Goal: Transaction & Acquisition: Book appointment/travel/reservation

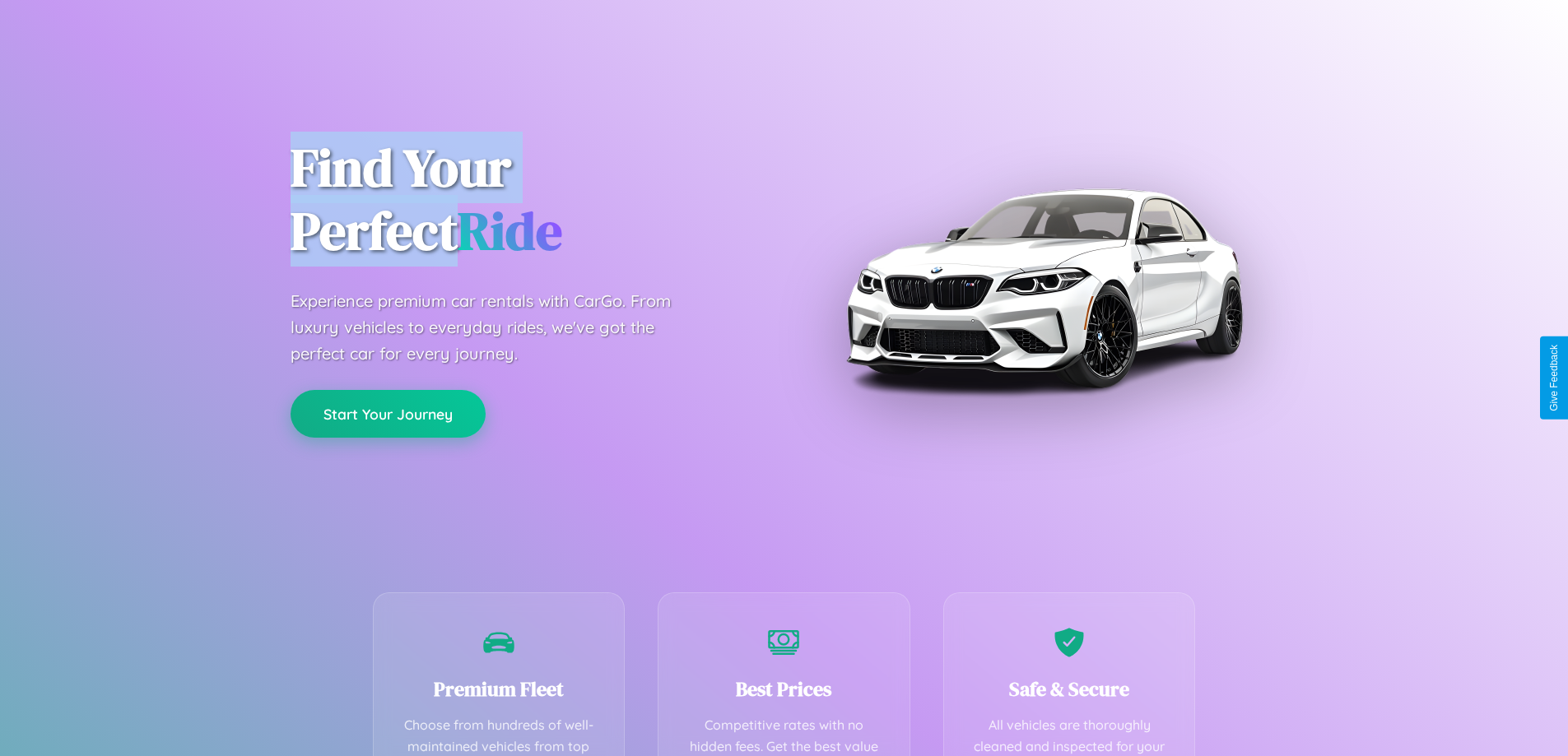
click at [388, 414] on button "Start Your Journey" at bounding box center [388, 414] width 195 height 48
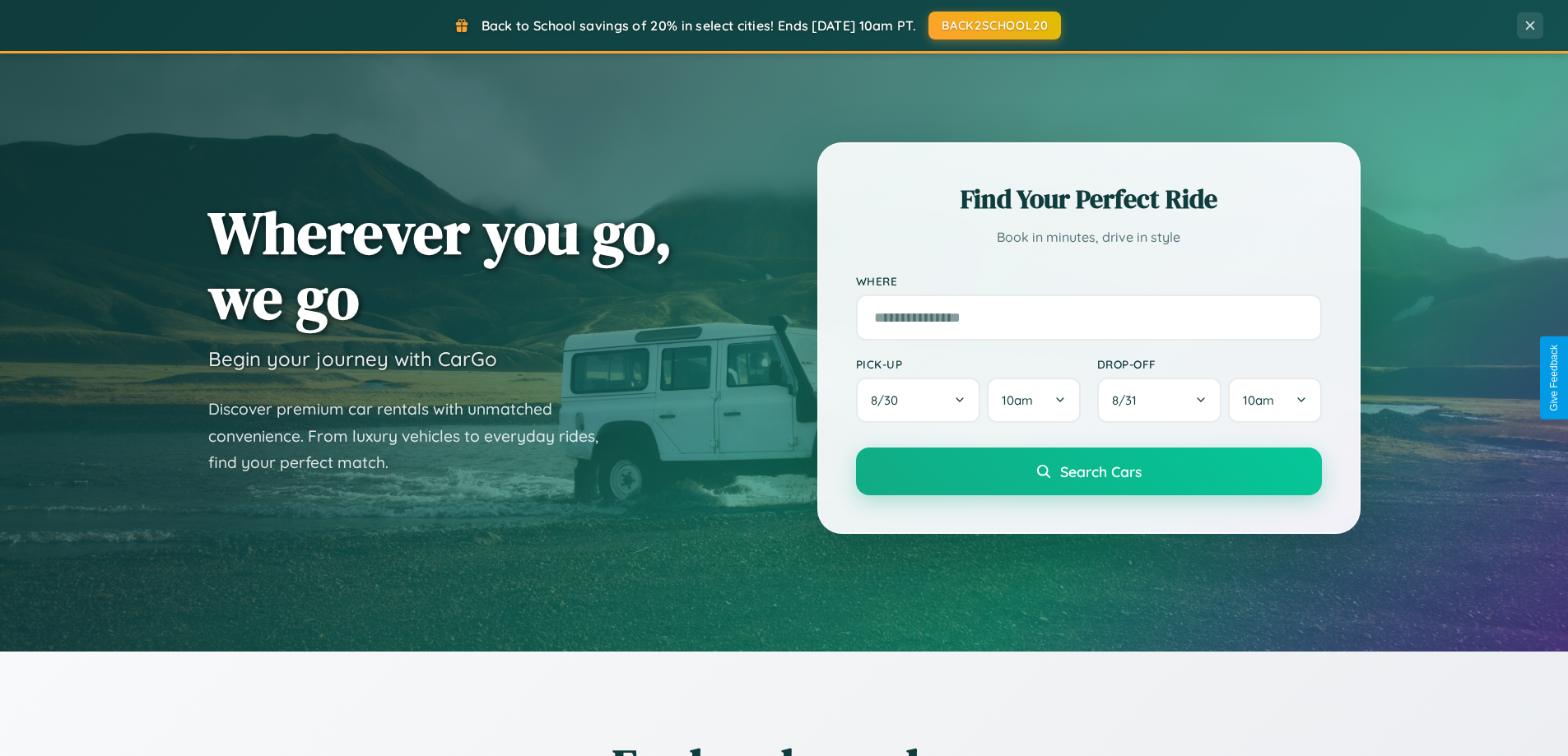
scroll to position [709, 0]
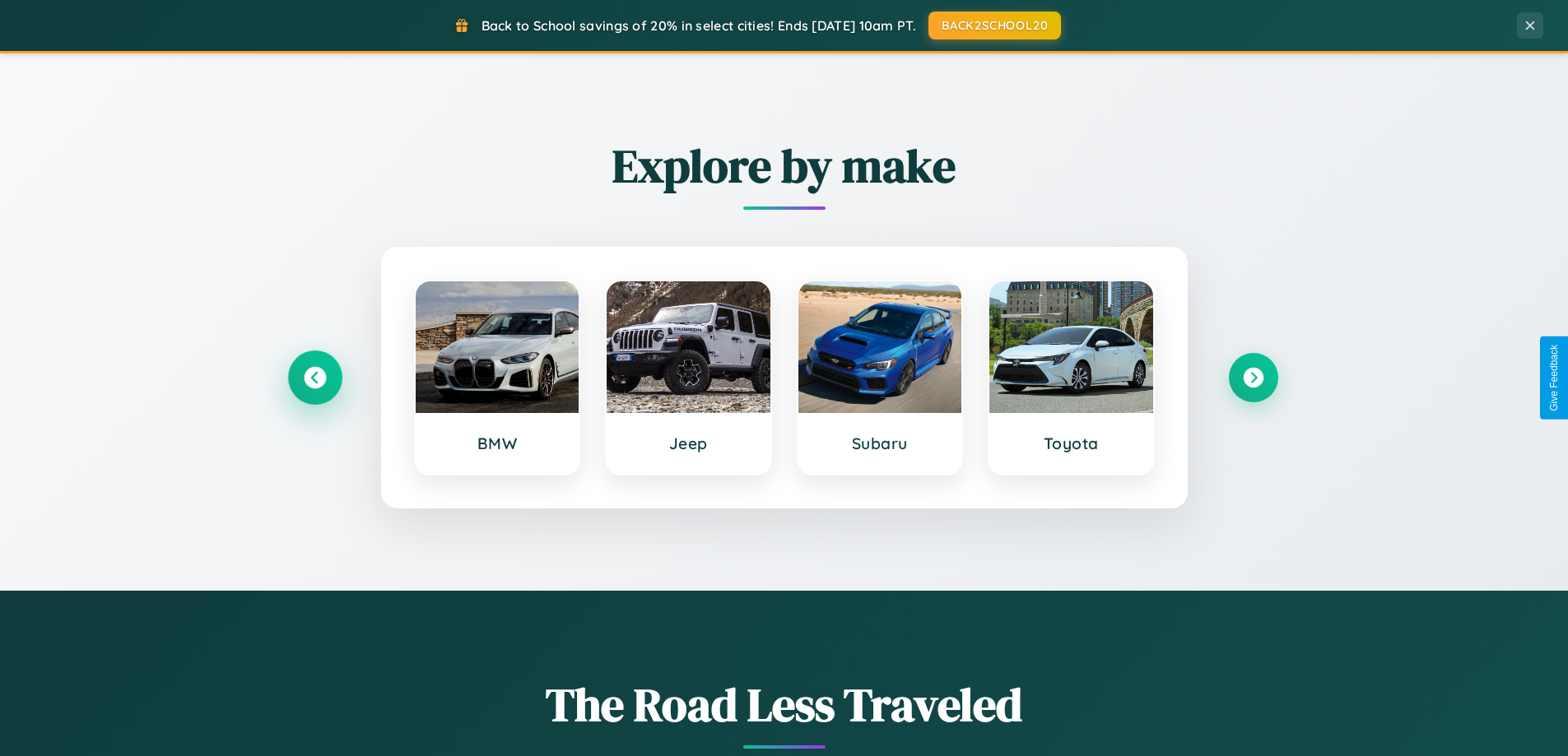
click at [314, 378] on icon at bounding box center [314, 378] width 22 height 22
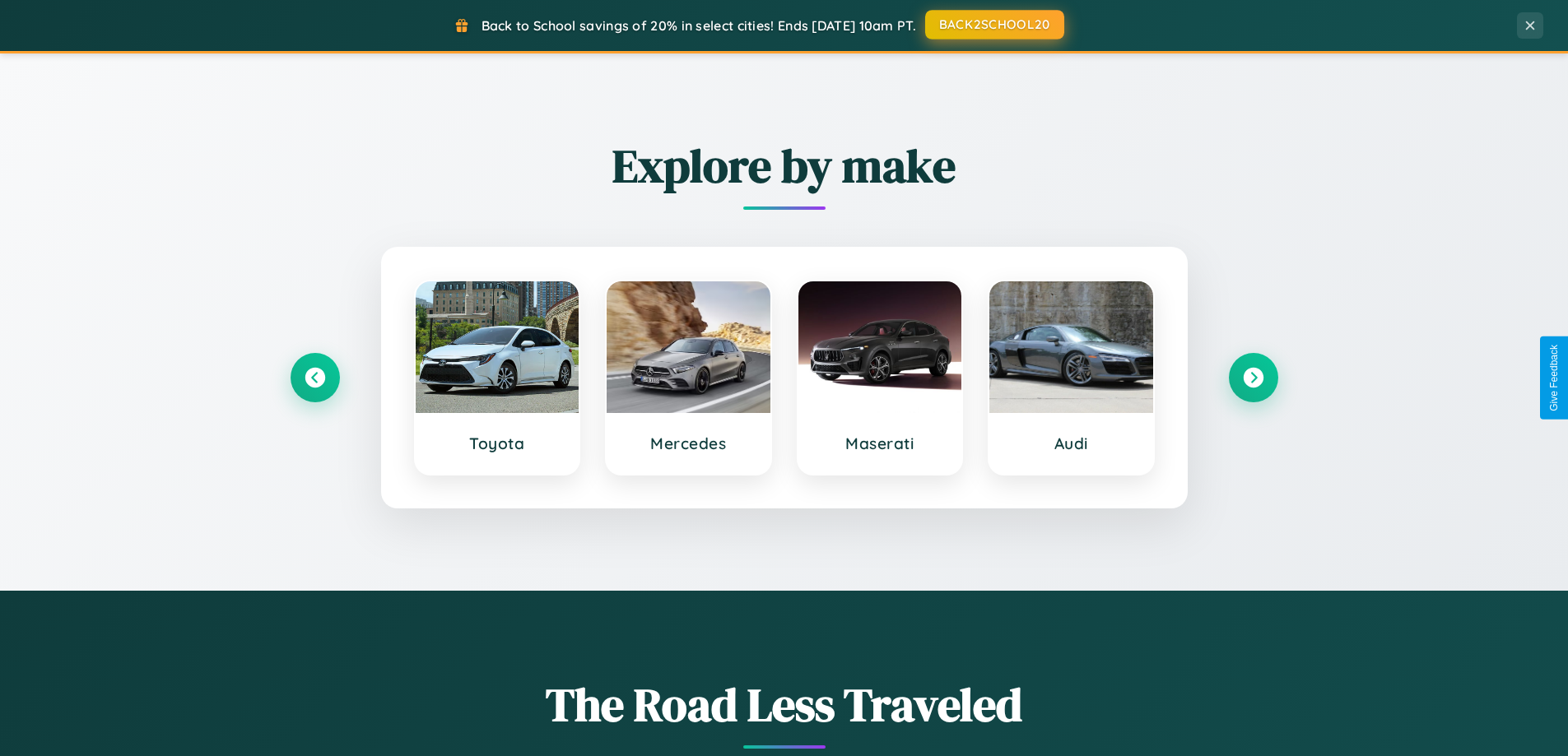
click at [994, 25] on button "BACK2SCHOOL20" at bounding box center [995, 25] width 139 height 30
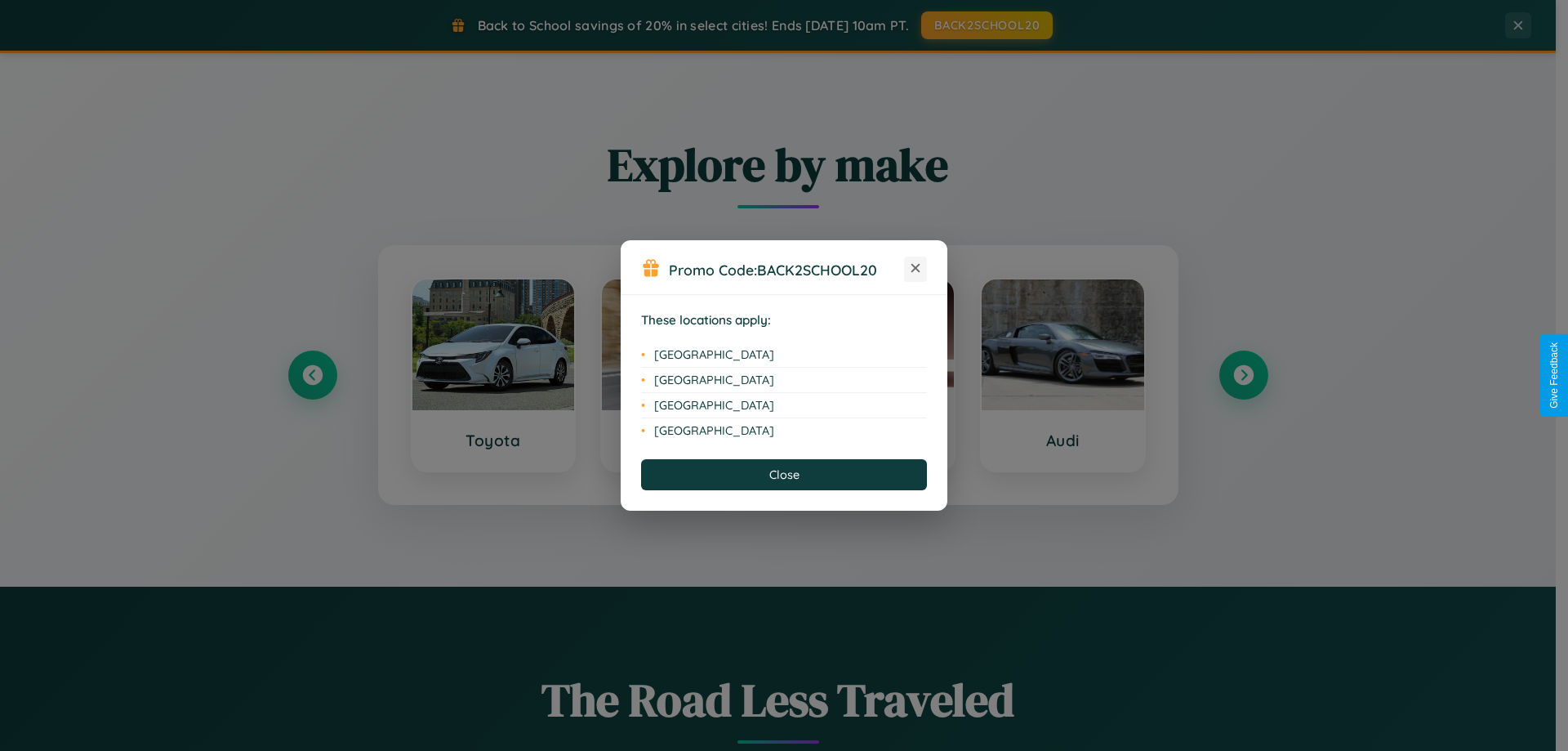
click at [916, 269] on icon at bounding box center [916, 268] width 9 height 9
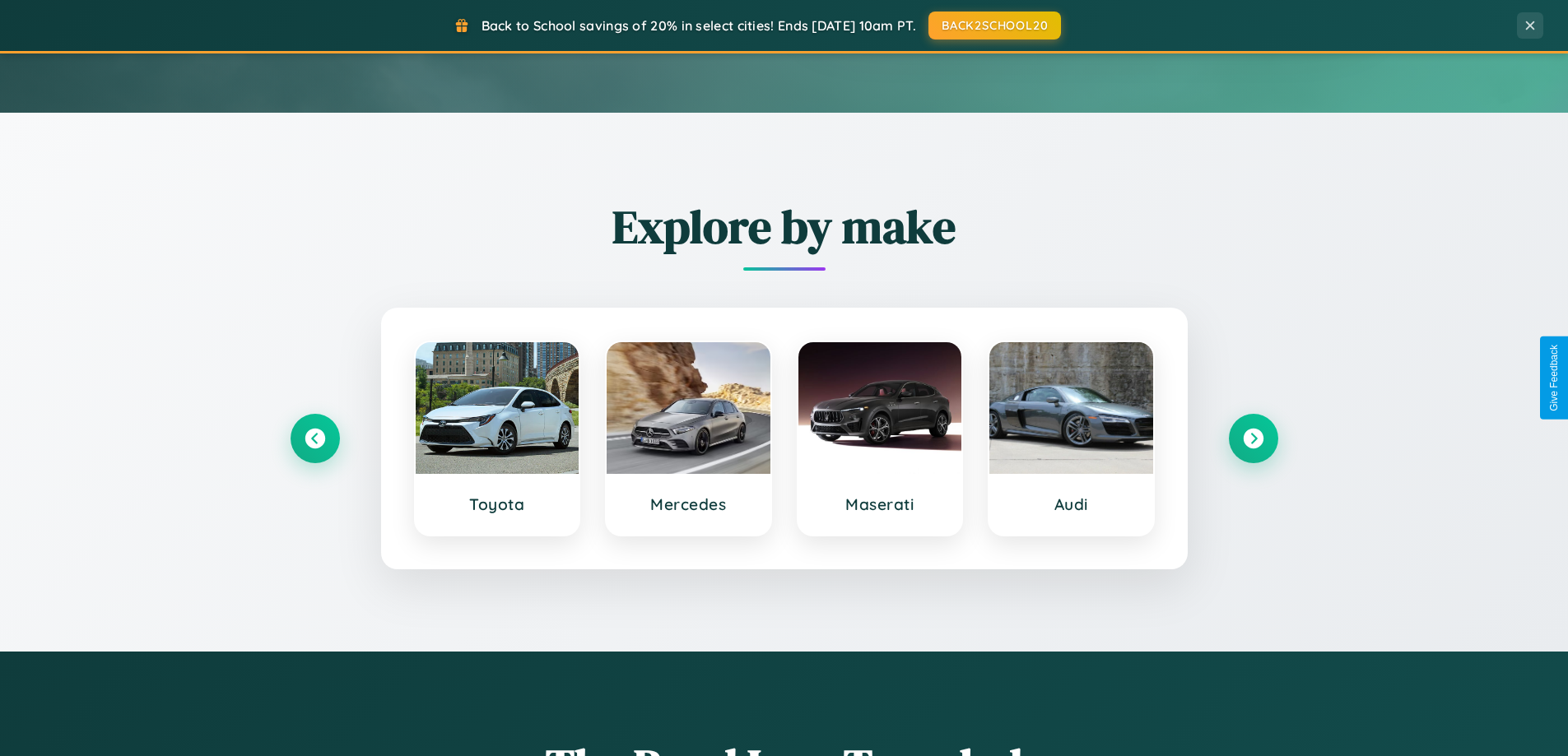
scroll to position [0, 0]
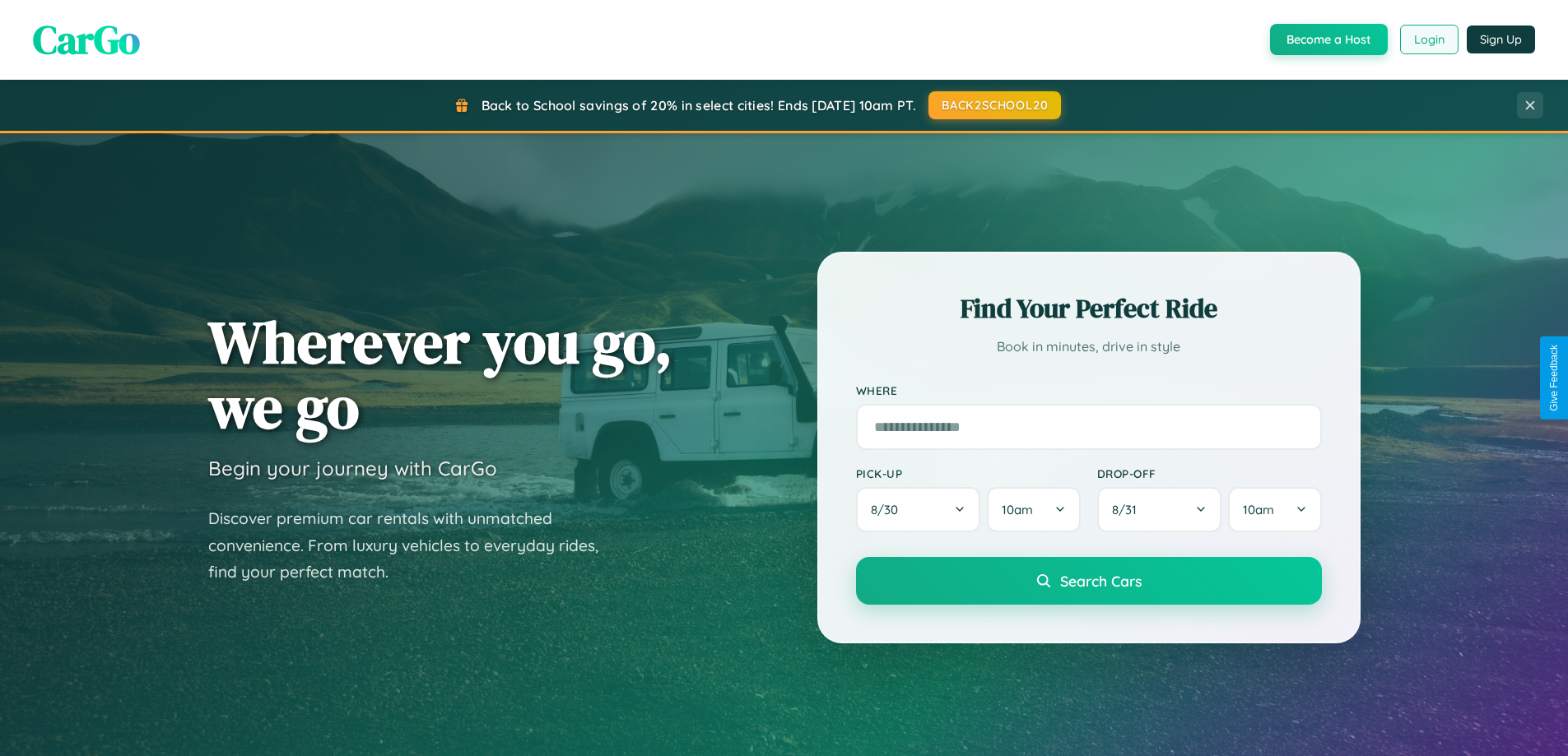
click at [1428, 39] on button "Login" at bounding box center [1429, 39] width 58 height 30
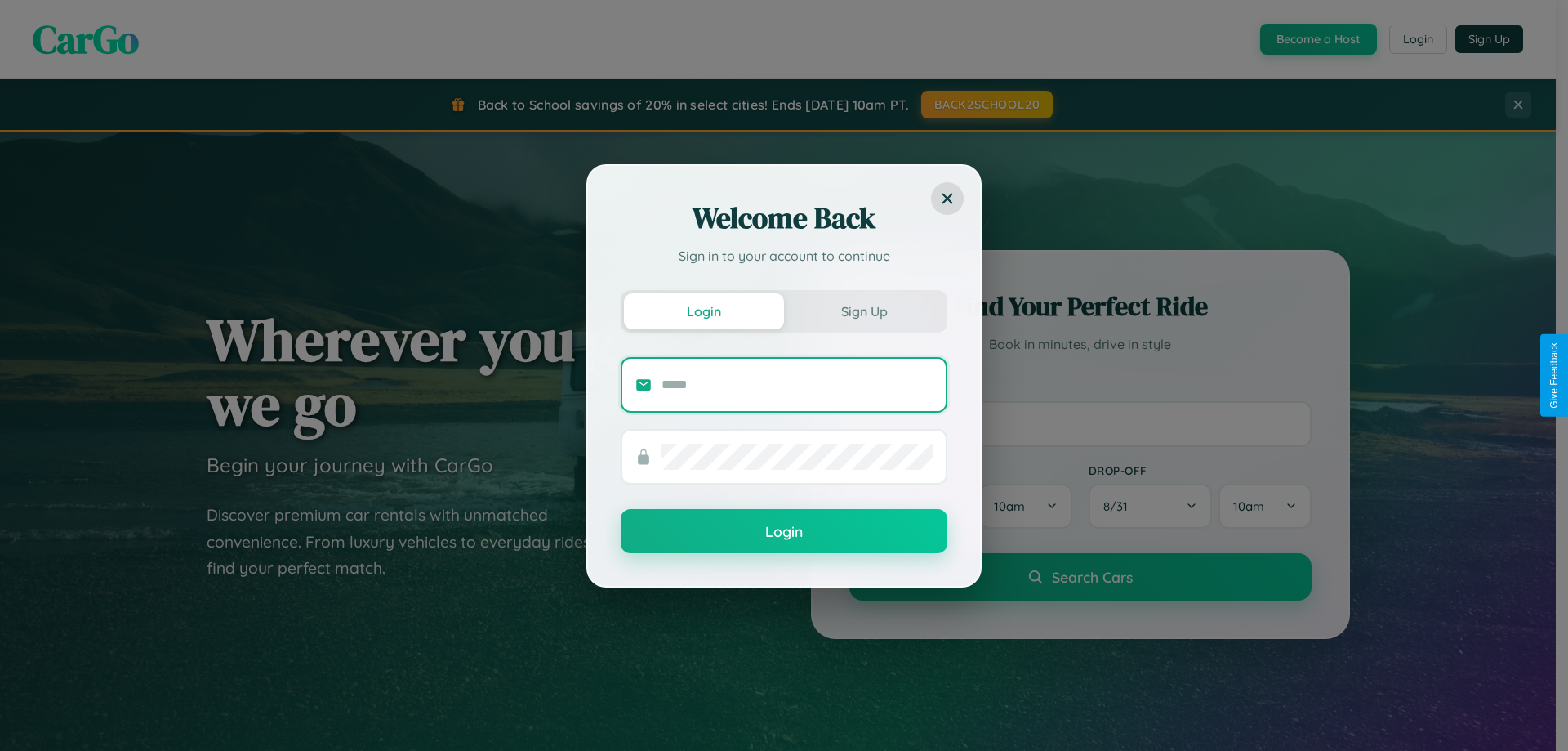
click at [797, 384] on input "text" at bounding box center [797, 384] width 271 height 26
type input "**********"
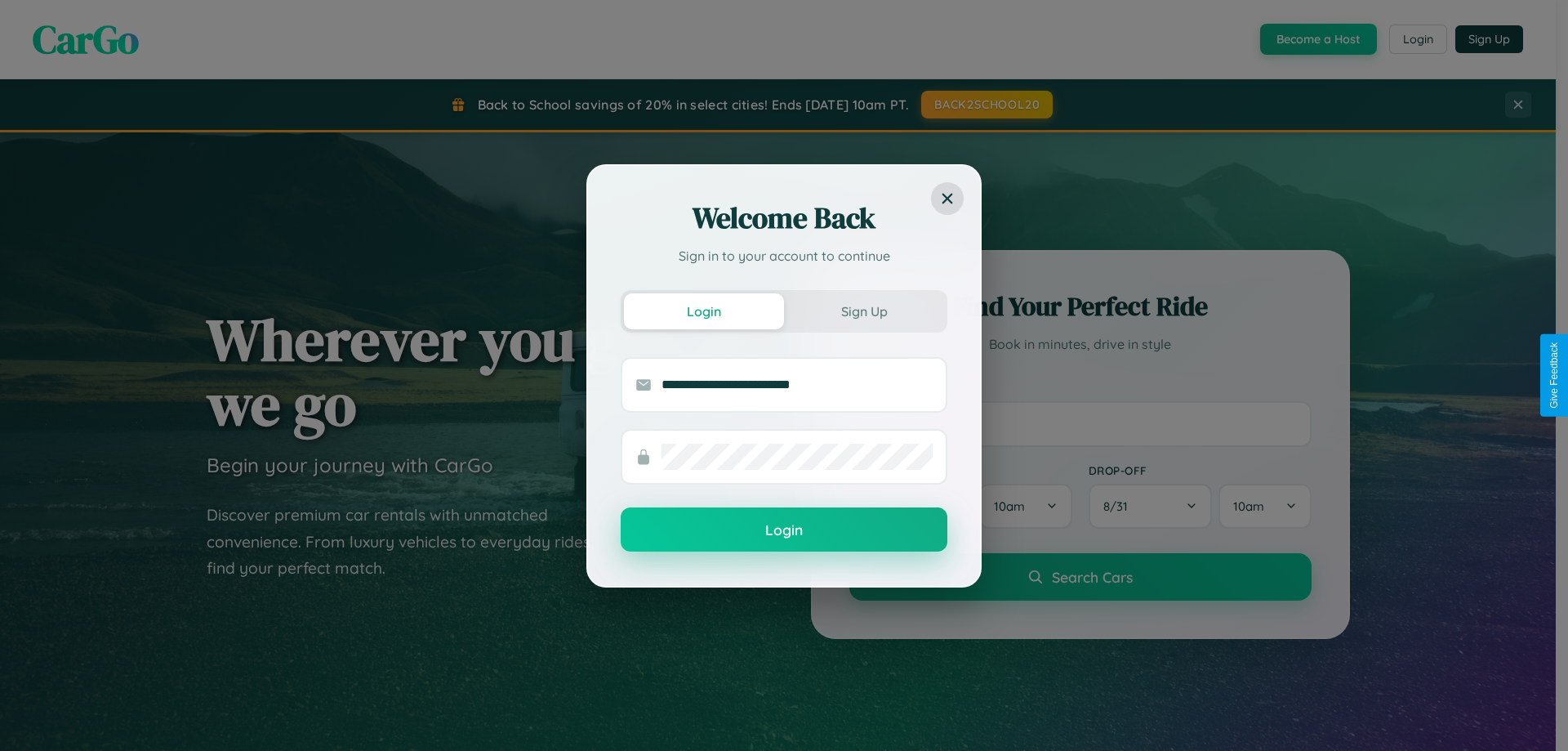
click at [784, 530] on button "Login" at bounding box center [784, 530] width 326 height 44
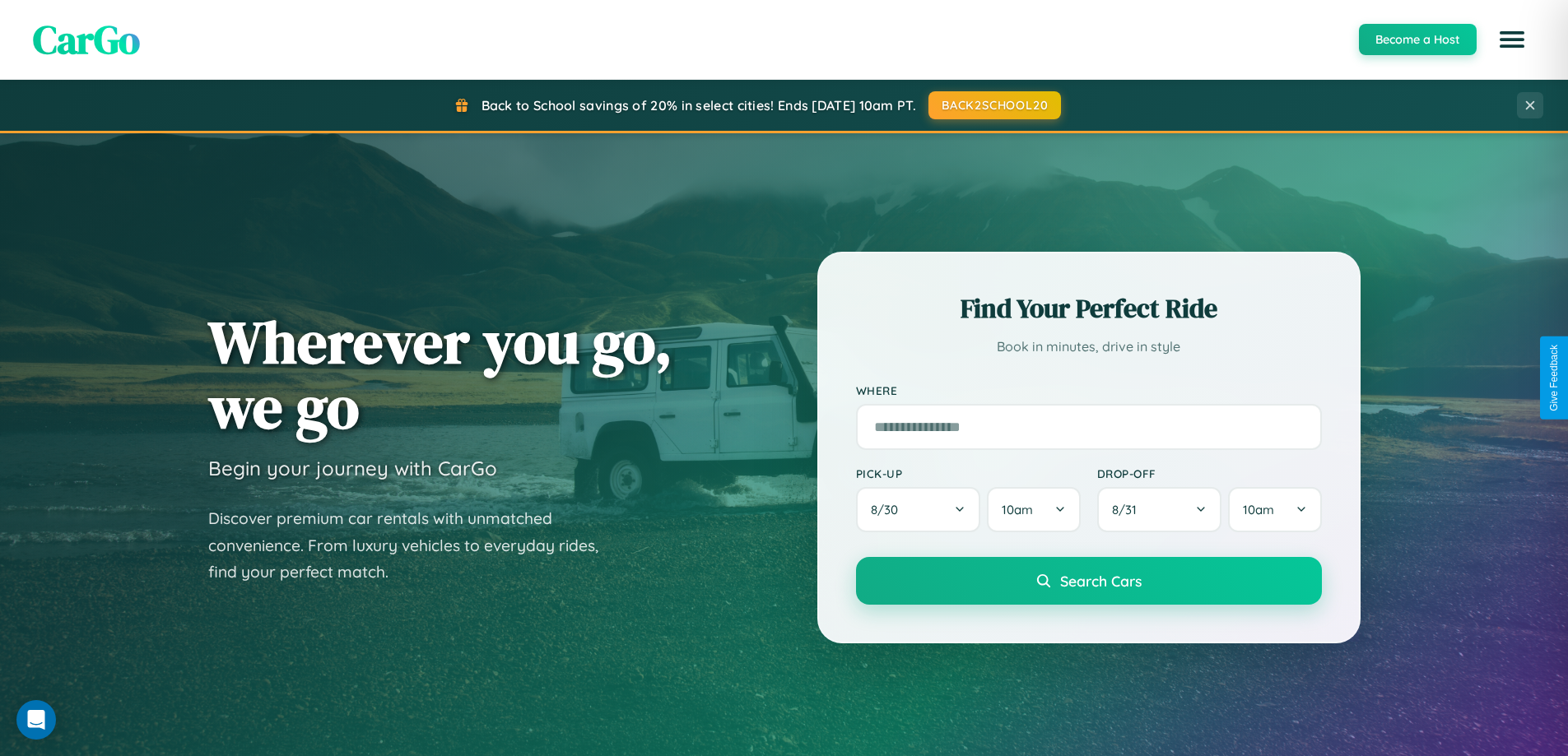
scroll to position [49, 0]
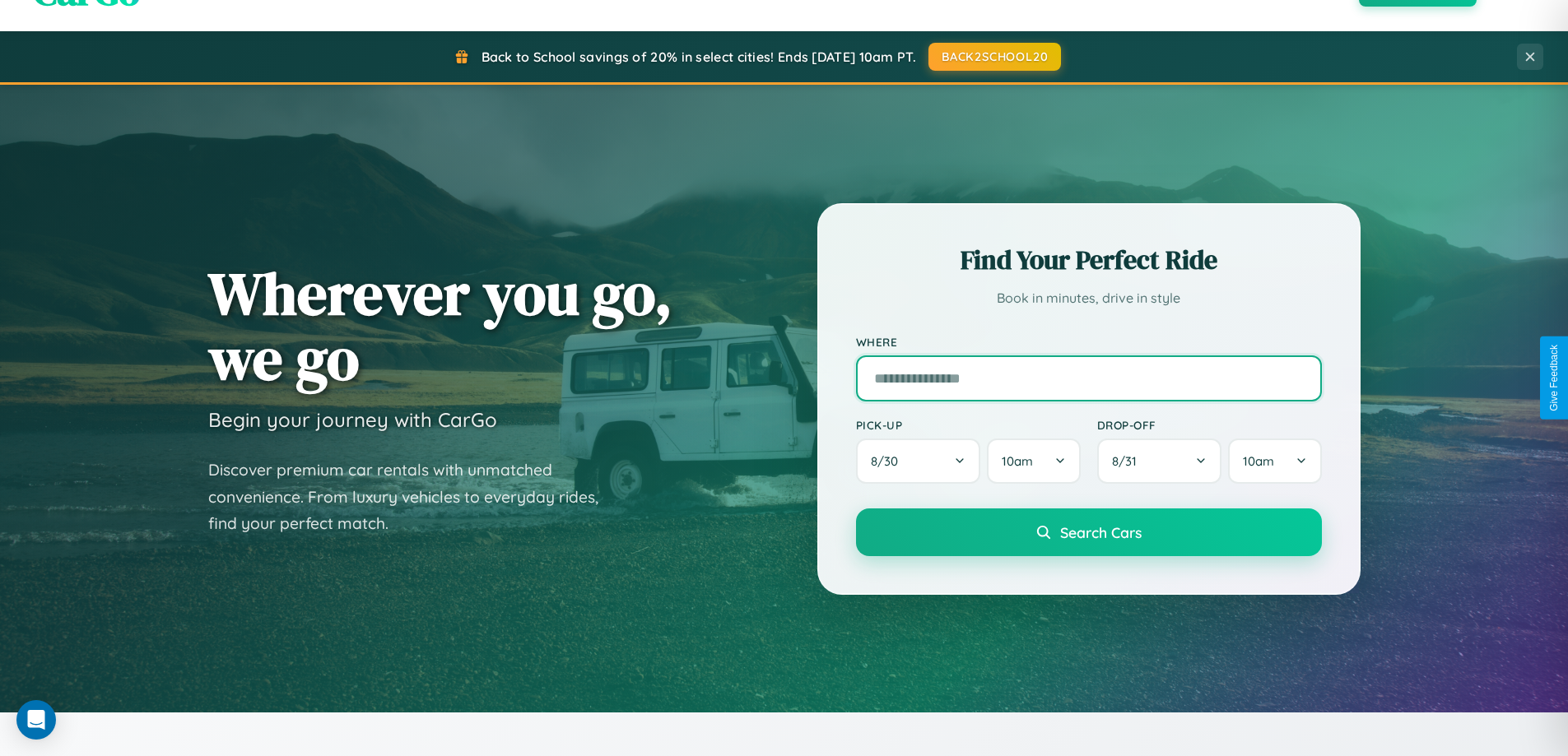
click at [1088, 378] on input "text" at bounding box center [1089, 378] width 466 height 46
type input "**********"
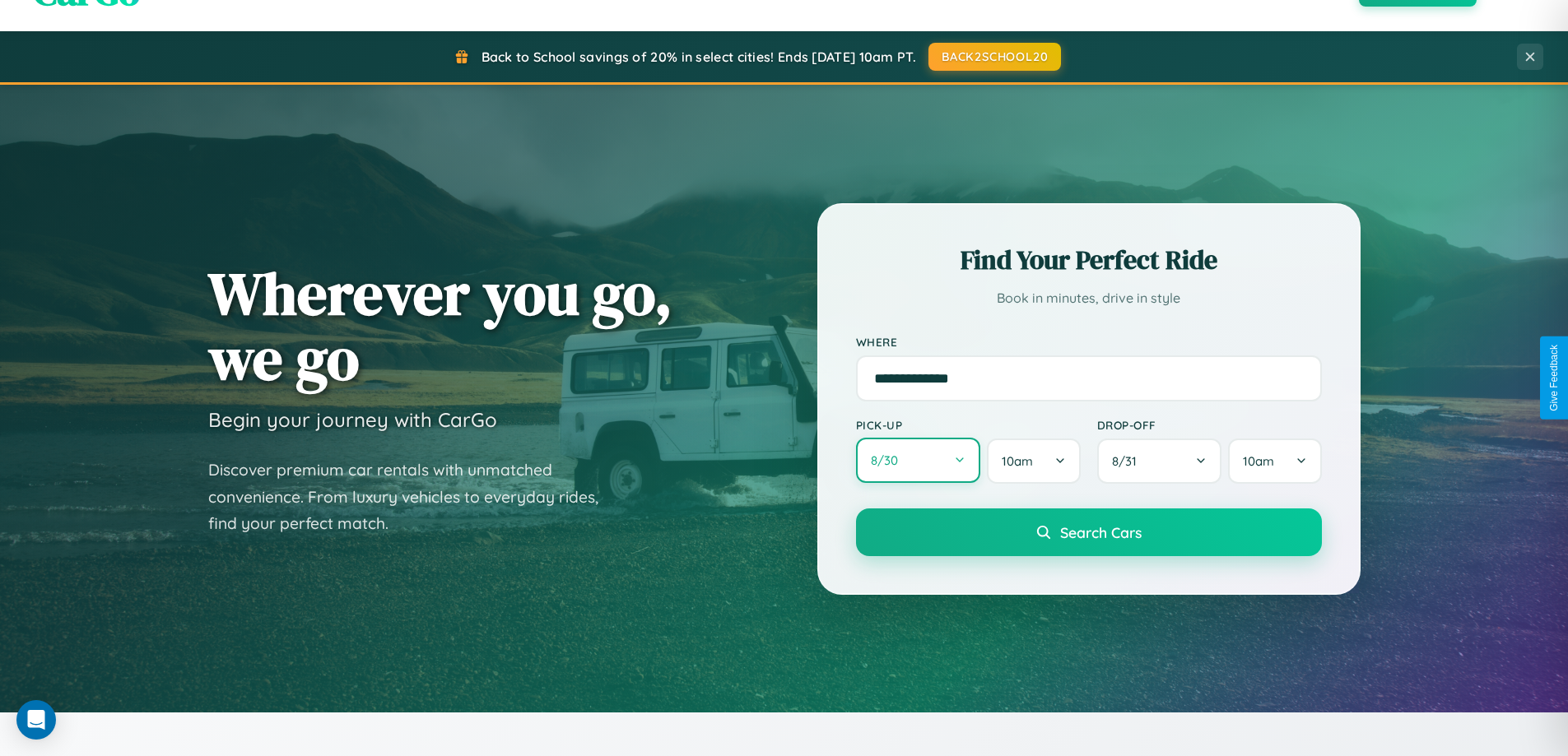
click at [918, 460] on button "8 / 30" at bounding box center [919, 460] width 125 height 45
select select "*"
select select "****"
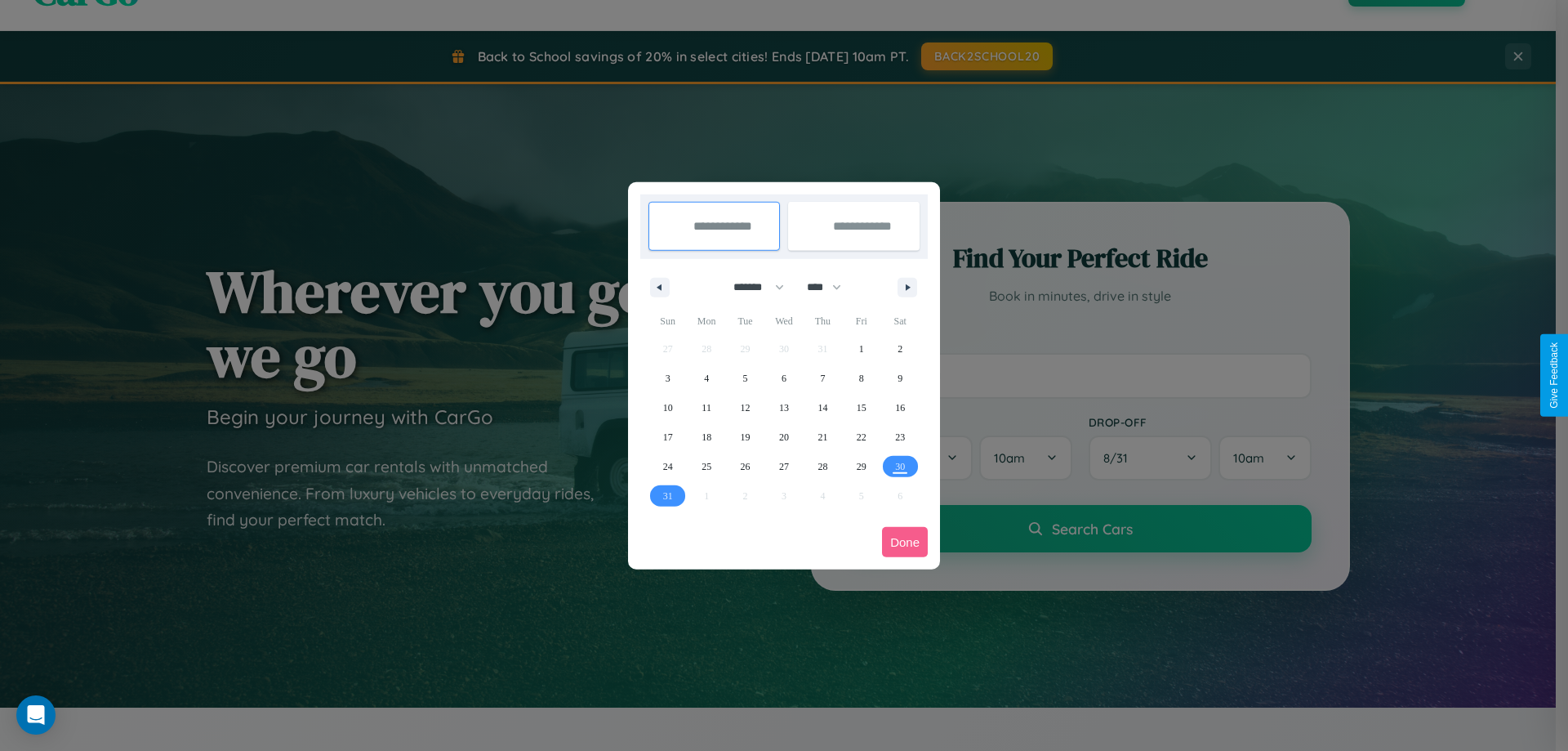
click at [751, 287] on select "******* ******** ***** ***** *** **** **** ****** ********* ******* ******** **…" at bounding box center [756, 288] width 70 height 27
select select "**"
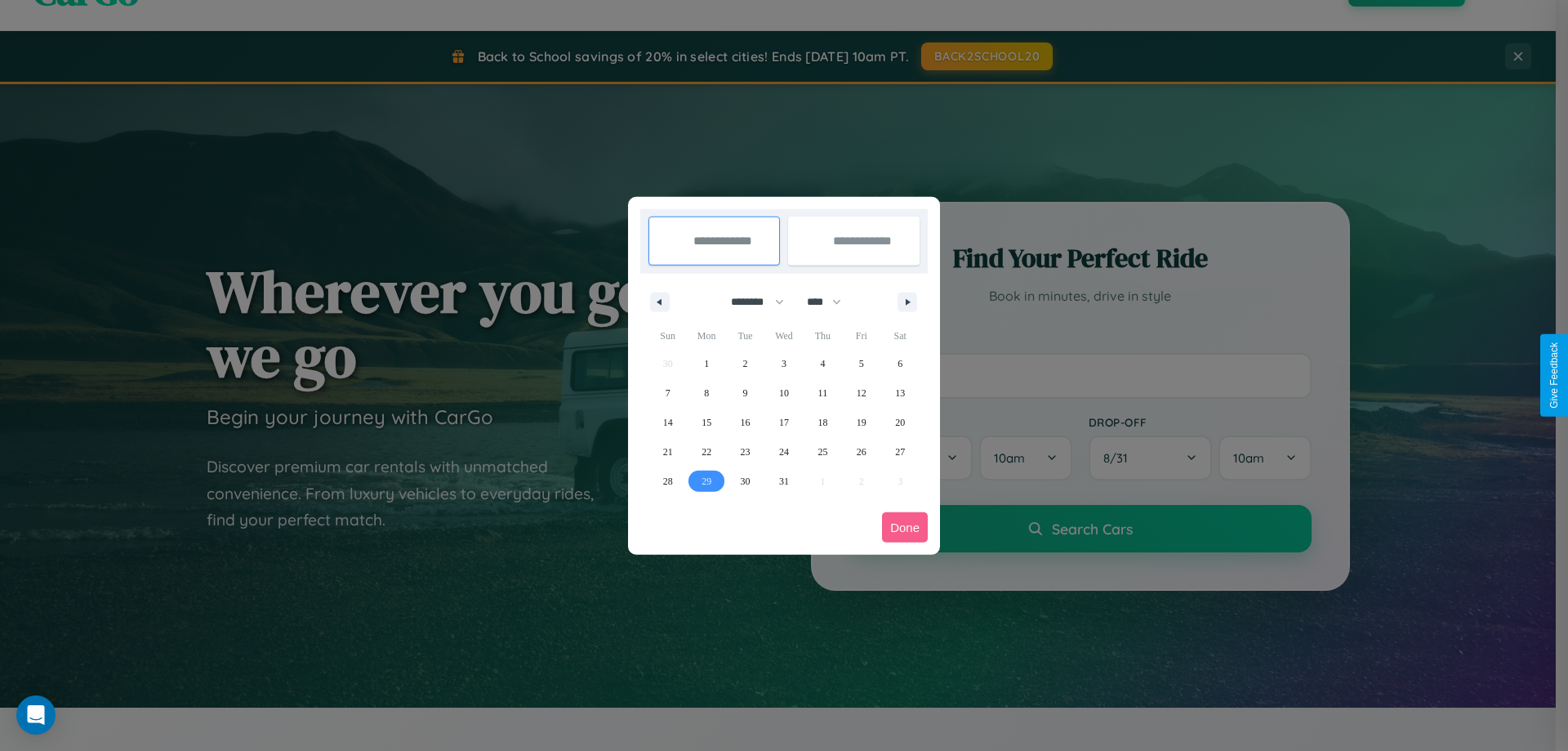
click at [706, 480] on span "29" at bounding box center [706, 481] width 10 height 30
type input "**********"
click at [745, 480] on span "30" at bounding box center [746, 481] width 10 height 30
type input "**********"
click at [905, 527] on button "Done" at bounding box center [905, 528] width 46 height 31
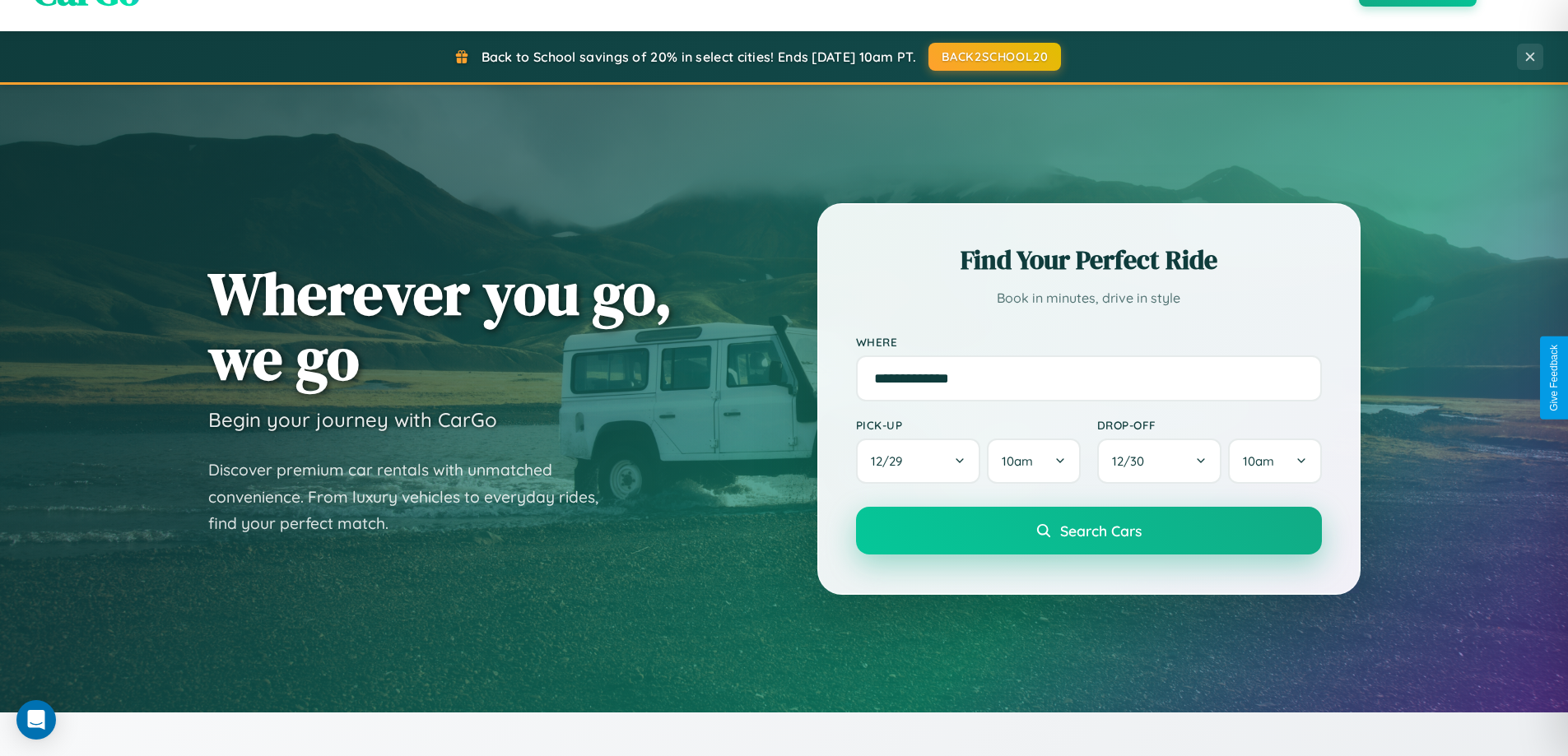
click at [1088, 530] on span "Search Cars" at bounding box center [1101, 530] width 81 height 18
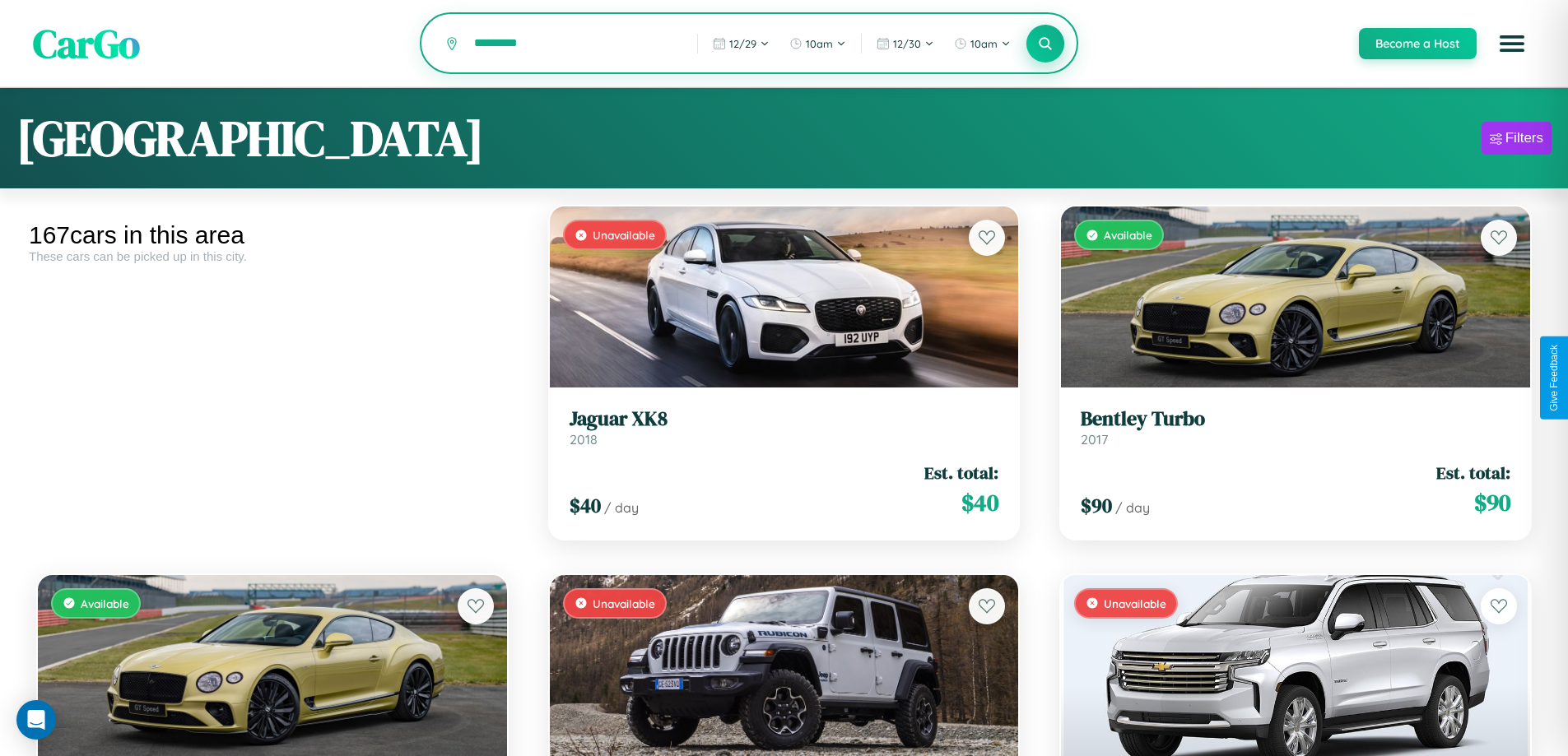
type input "*********"
click at [1044, 44] on icon at bounding box center [1046, 43] width 15 height 15
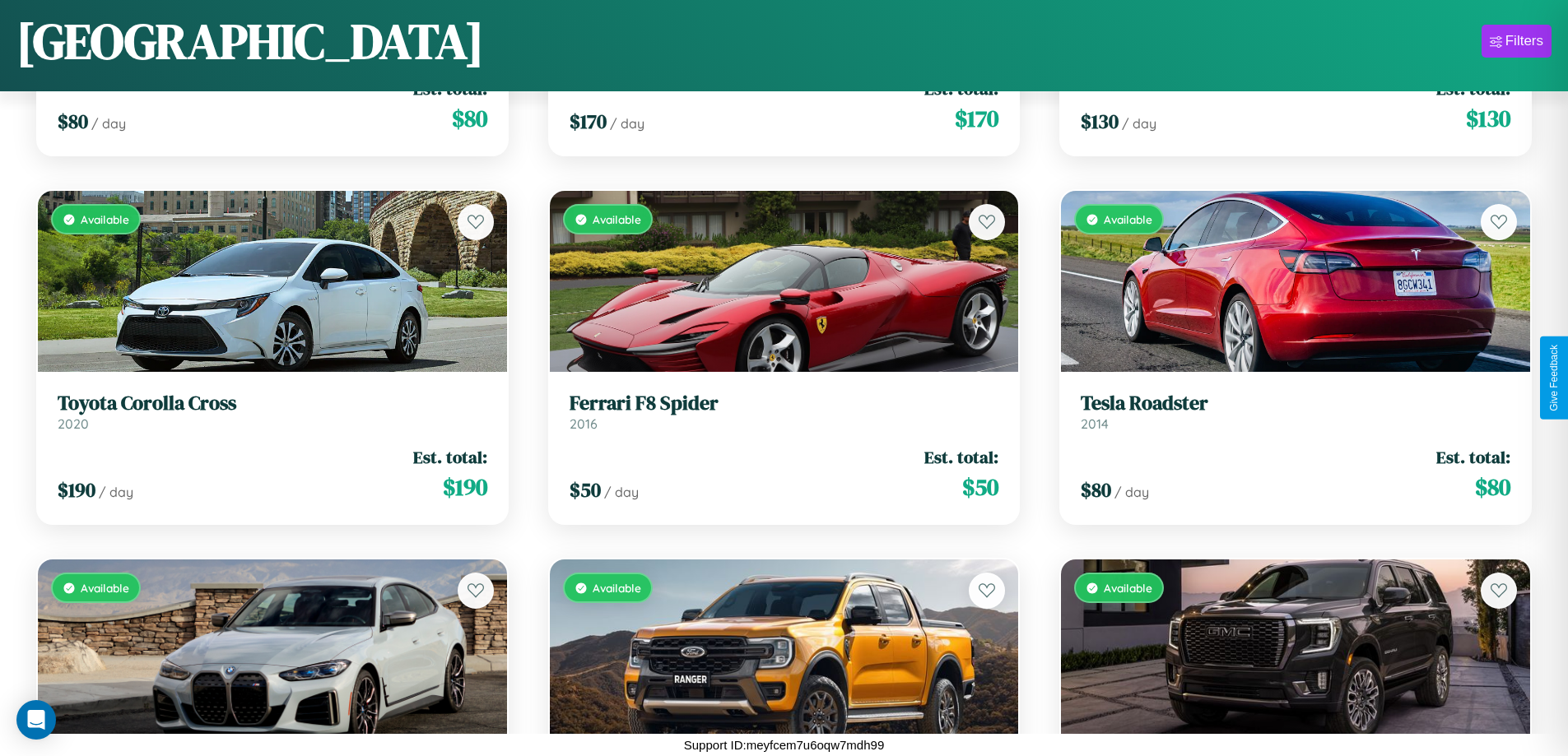
scroll to position [18284, 0]
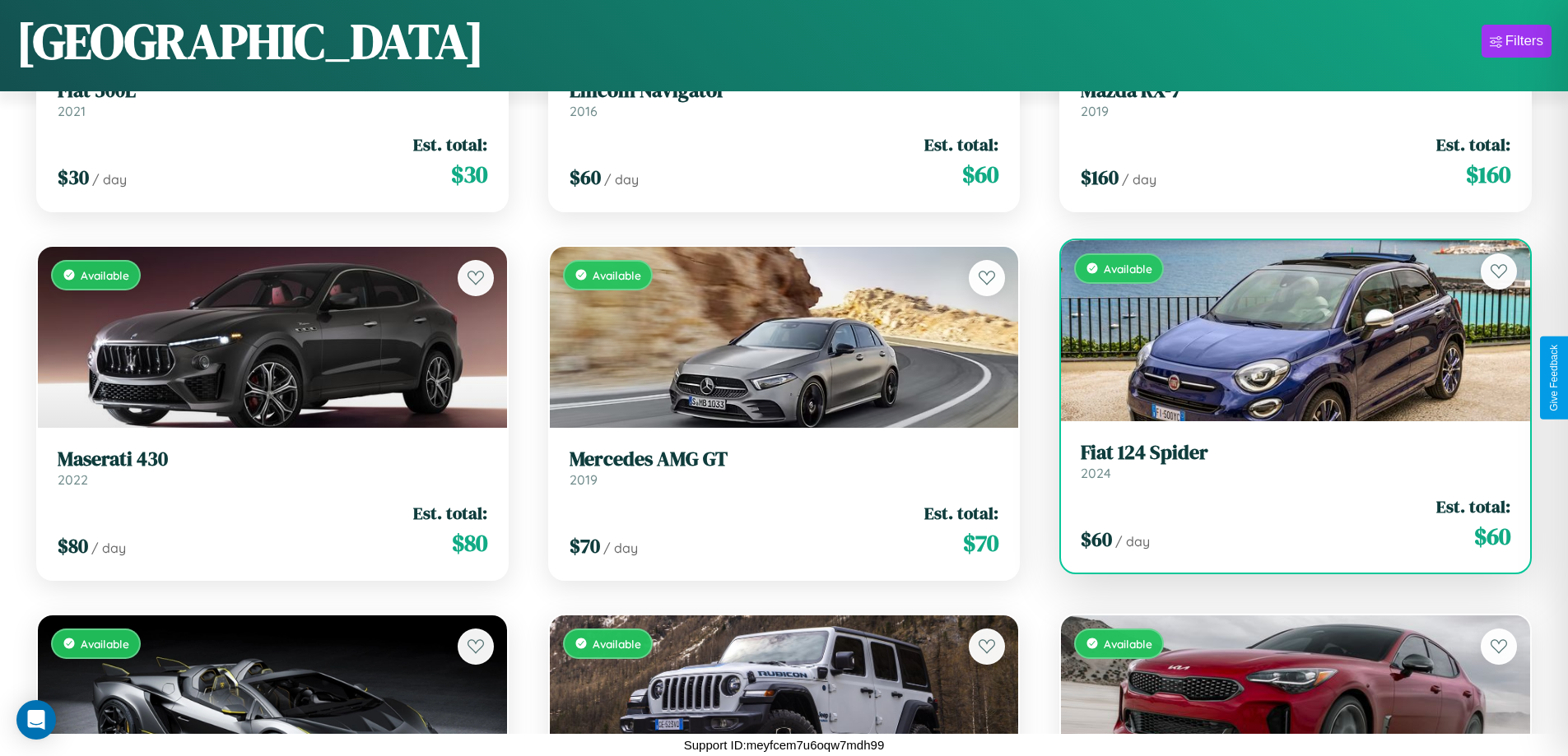
click at [1284, 467] on link "Fiat 124 Spider 2024" at bounding box center [1295, 460] width 430 height 40
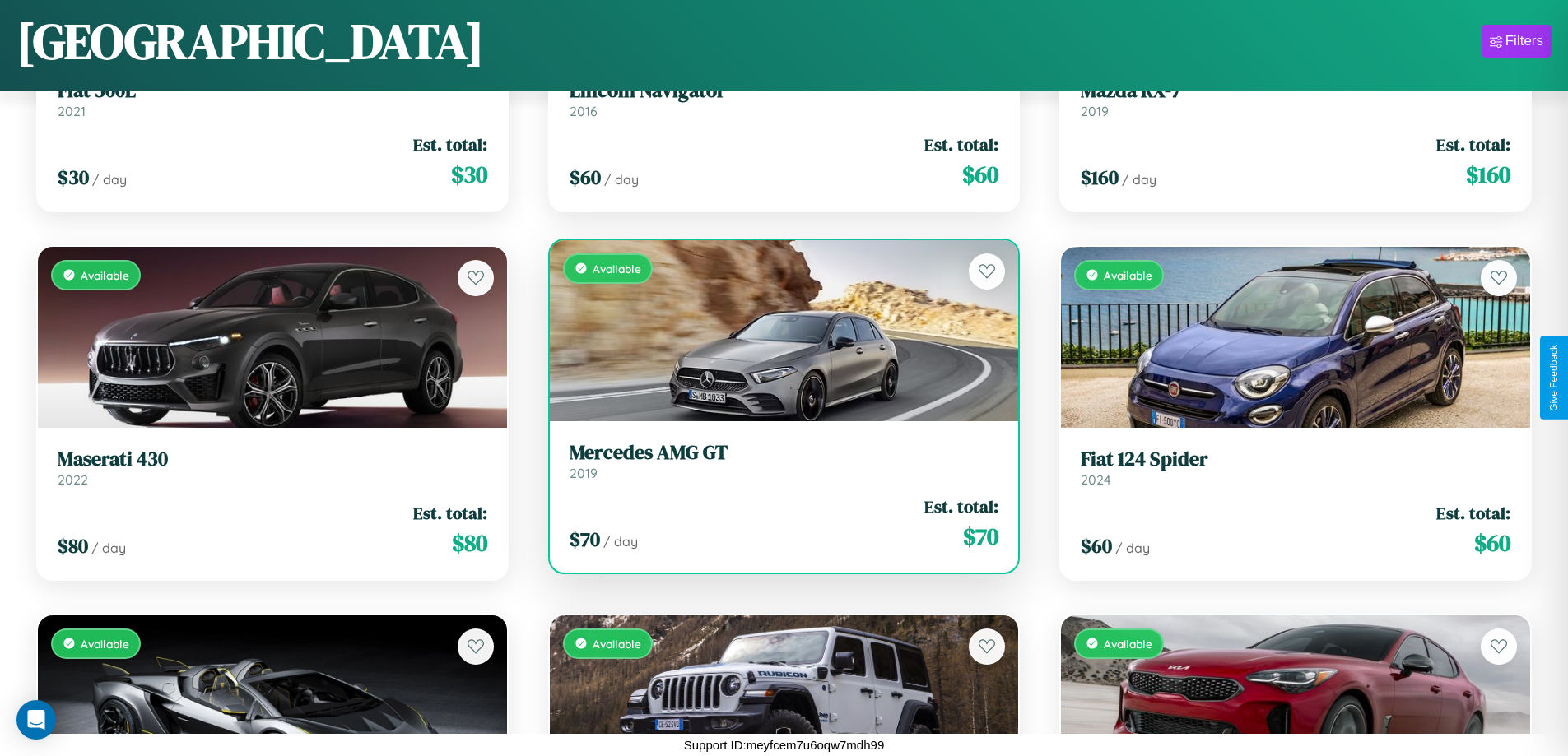
scroll to position [11284, 0]
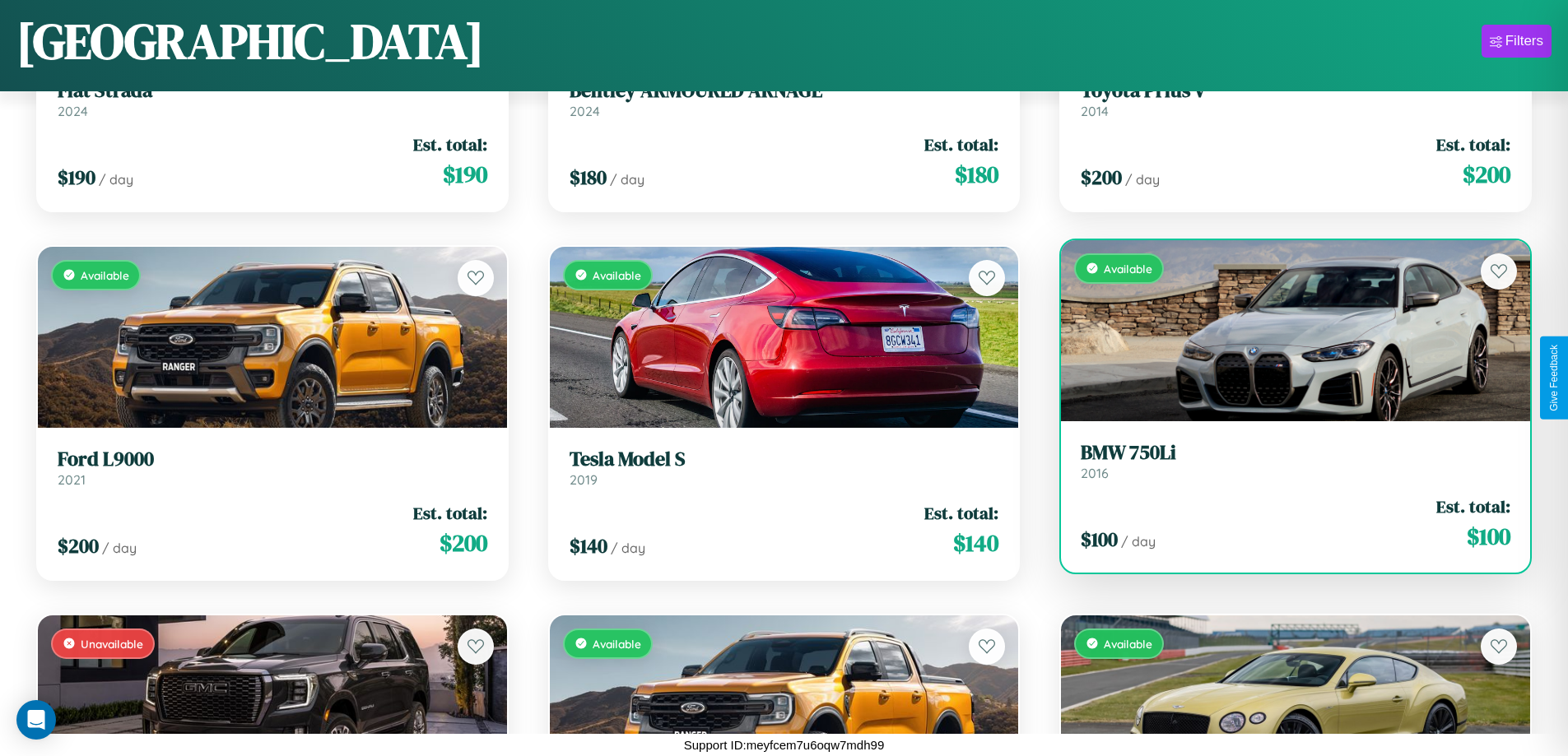
click at [1284, 460] on h3 "BMW 750Li" at bounding box center [1295, 453] width 430 height 24
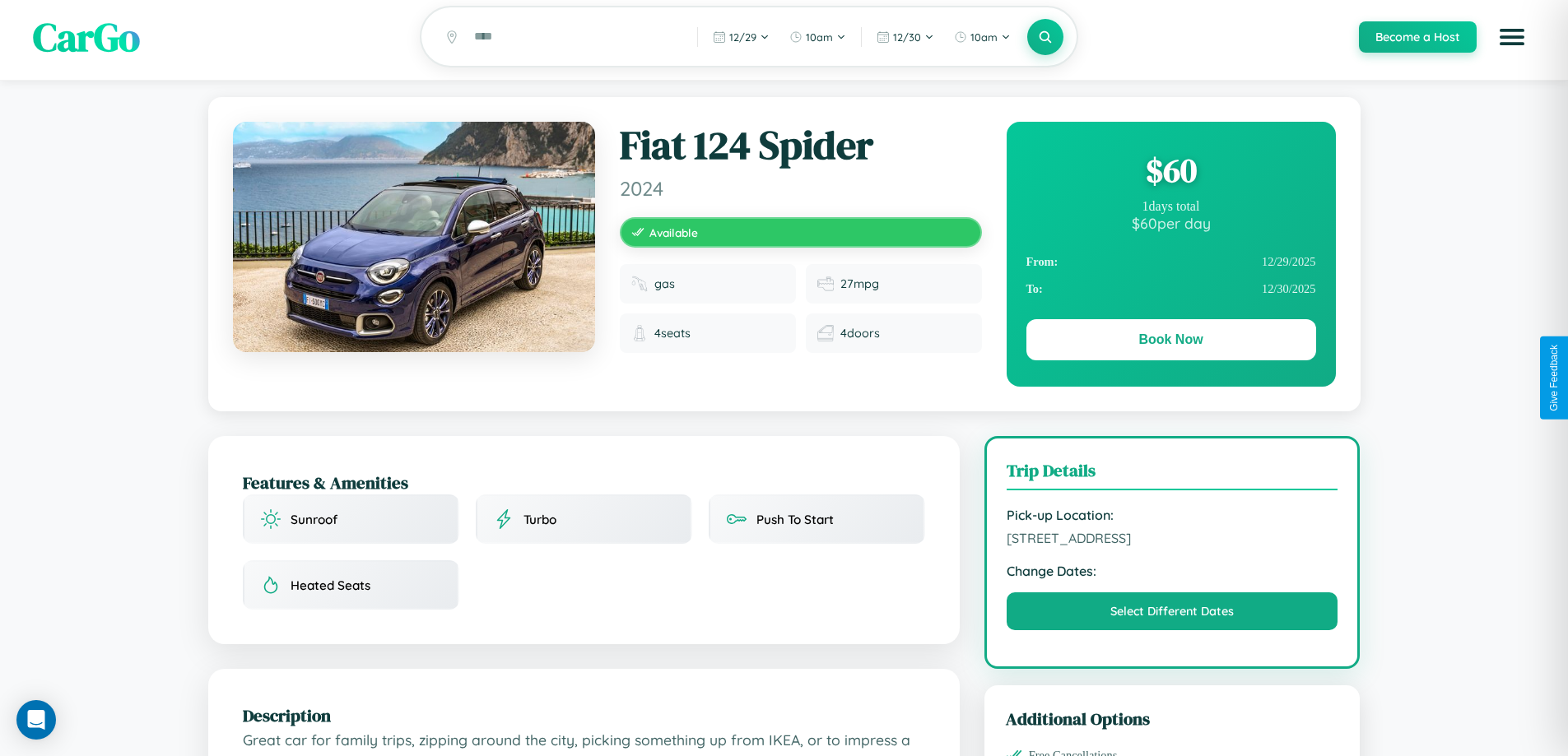
scroll to position [427, 0]
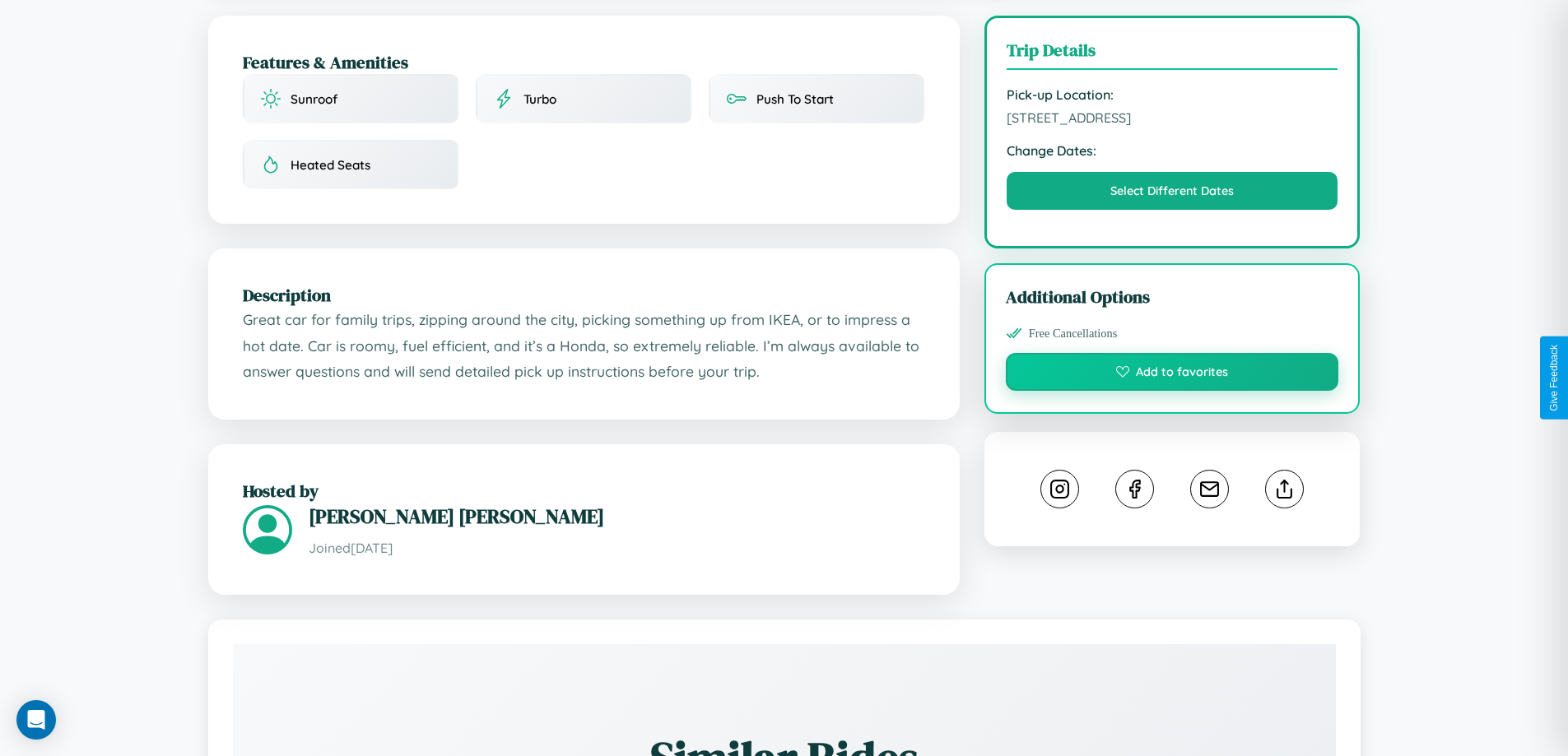
click at [1172, 374] on button "Add to favorites" at bounding box center [1172, 372] width 333 height 38
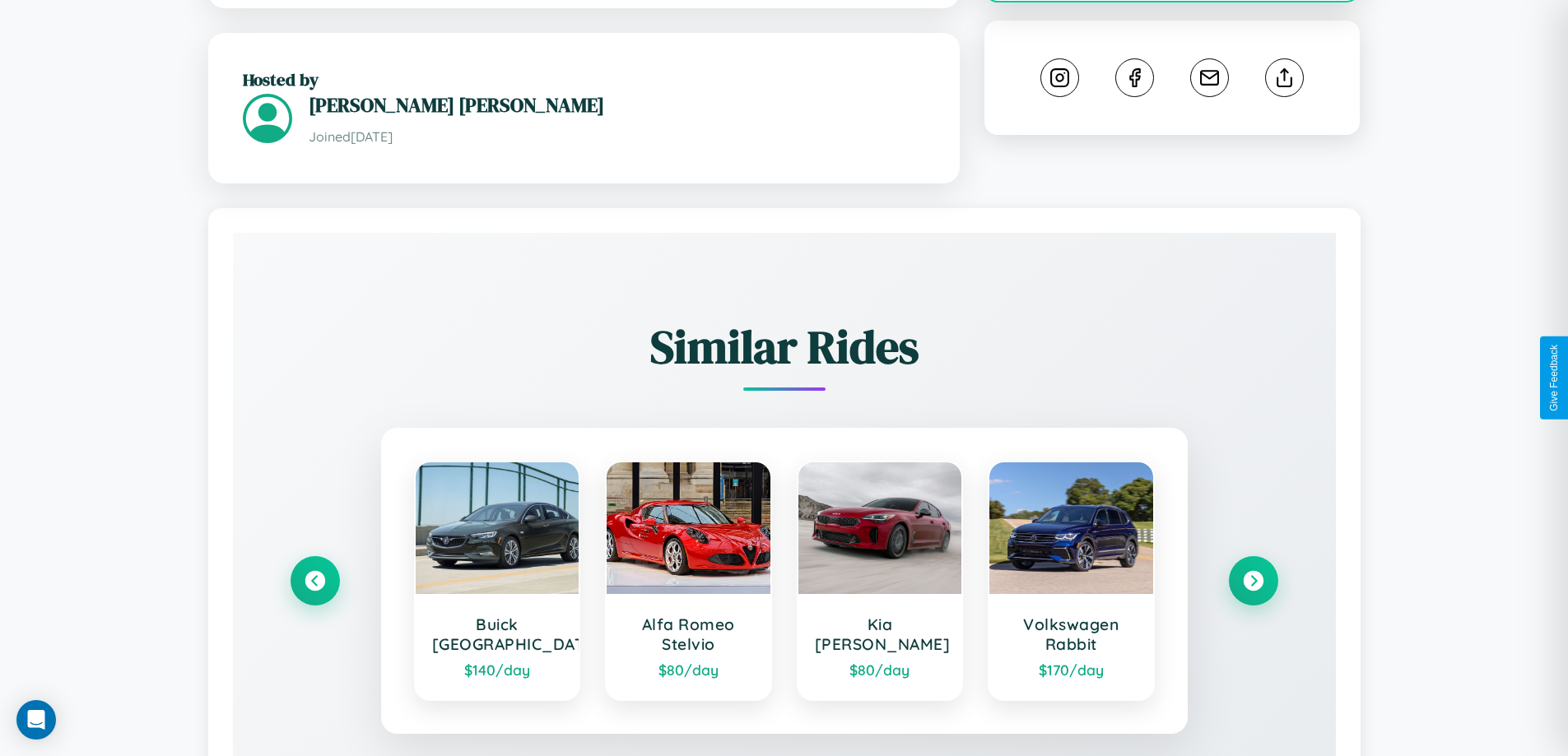
scroll to position [964, 0]
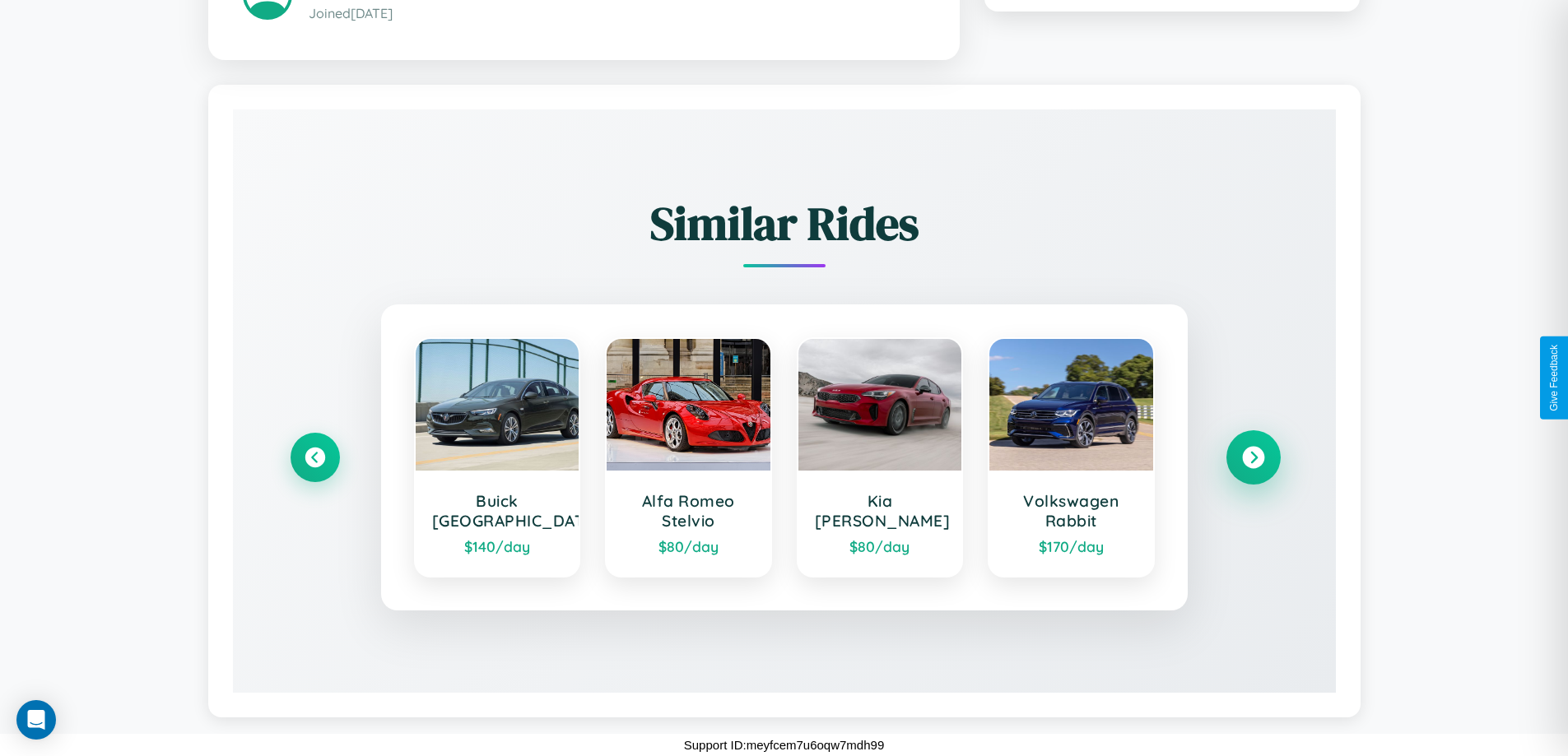
click at [1253, 457] on icon at bounding box center [1253, 457] width 22 height 22
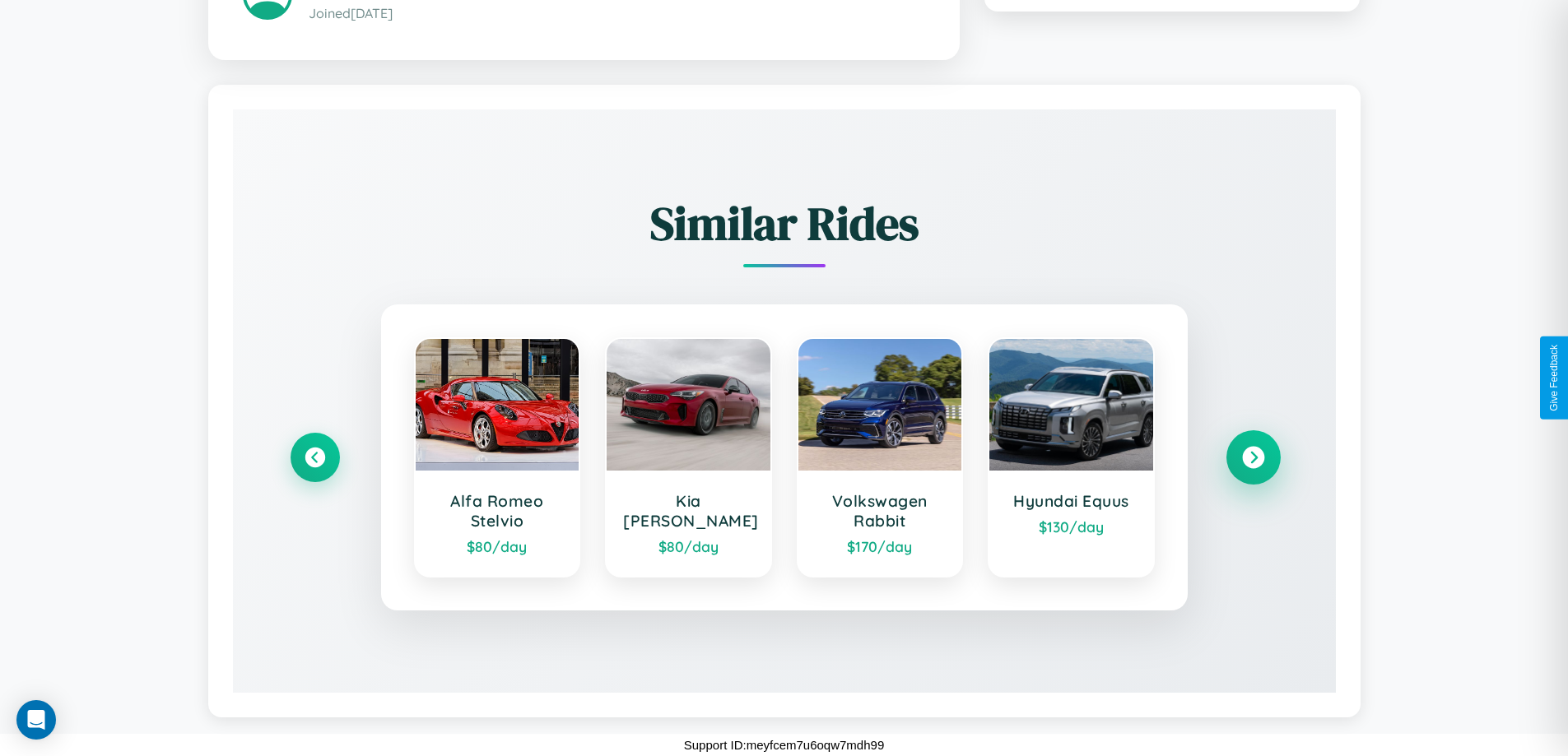
click at [1253, 457] on icon at bounding box center [1253, 457] width 22 height 22
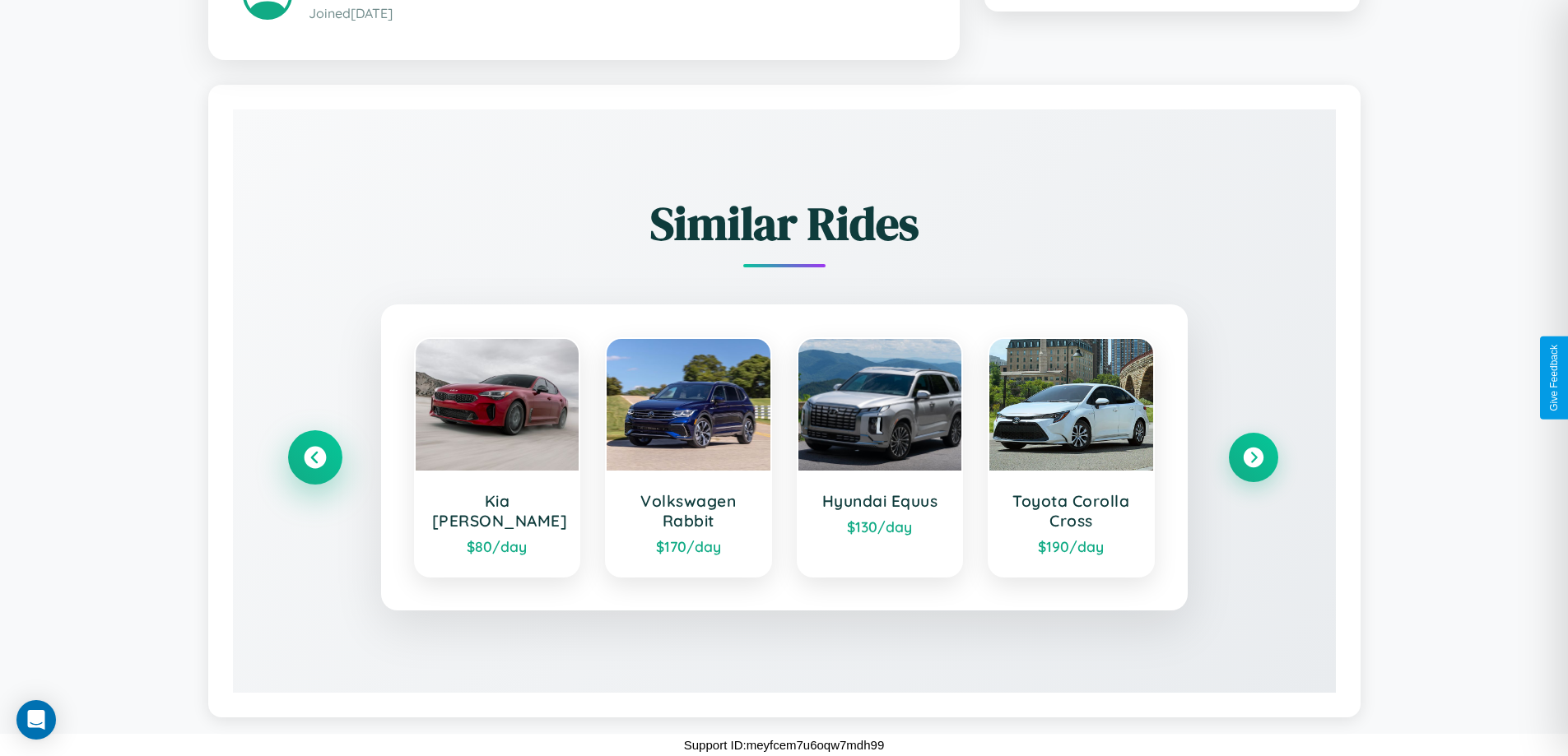
click at [314, 457] on icon at bounding box center [314, 457] width 22 height 22
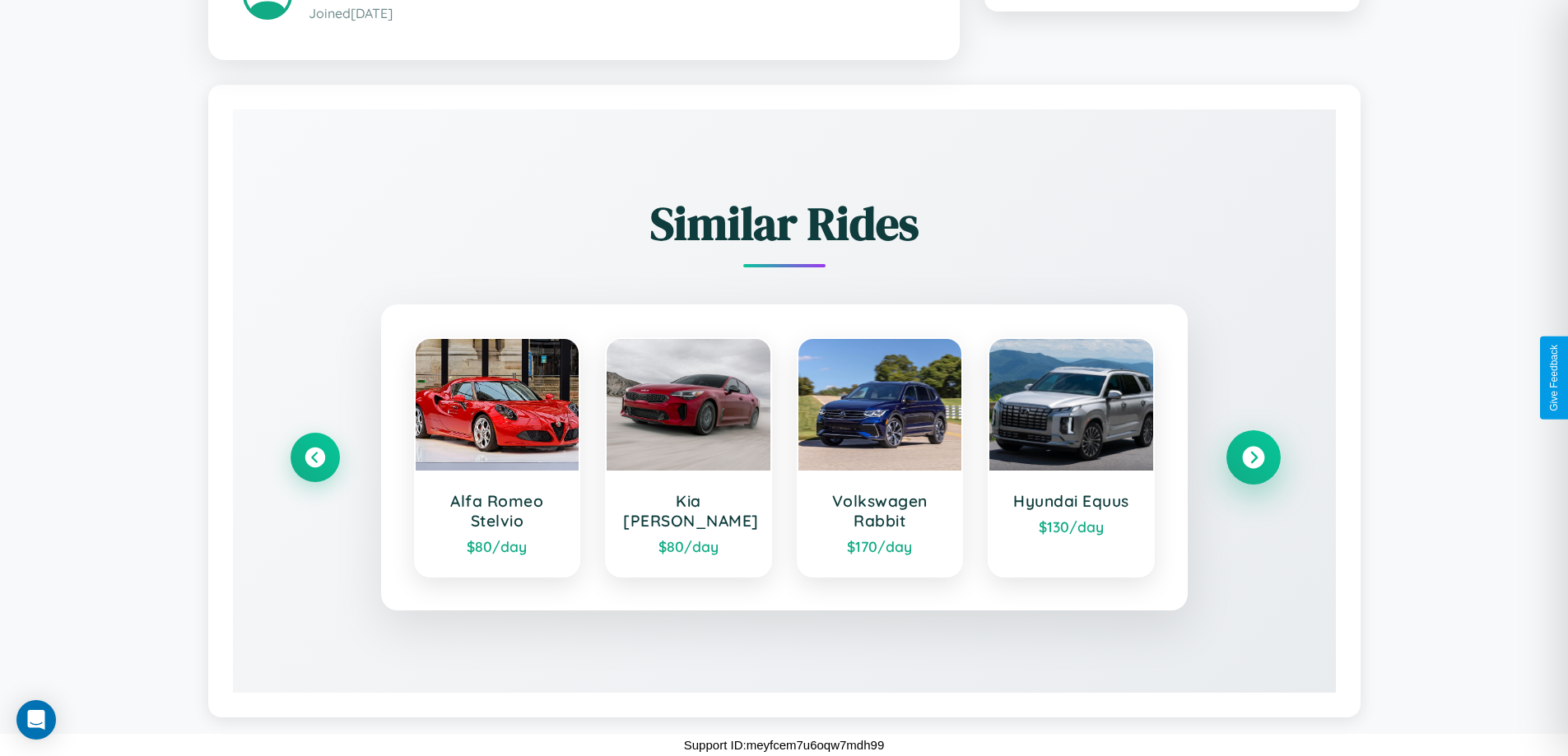
click at [1253, 457] on icon at bounding box center [1253, 457] width 22 height 22
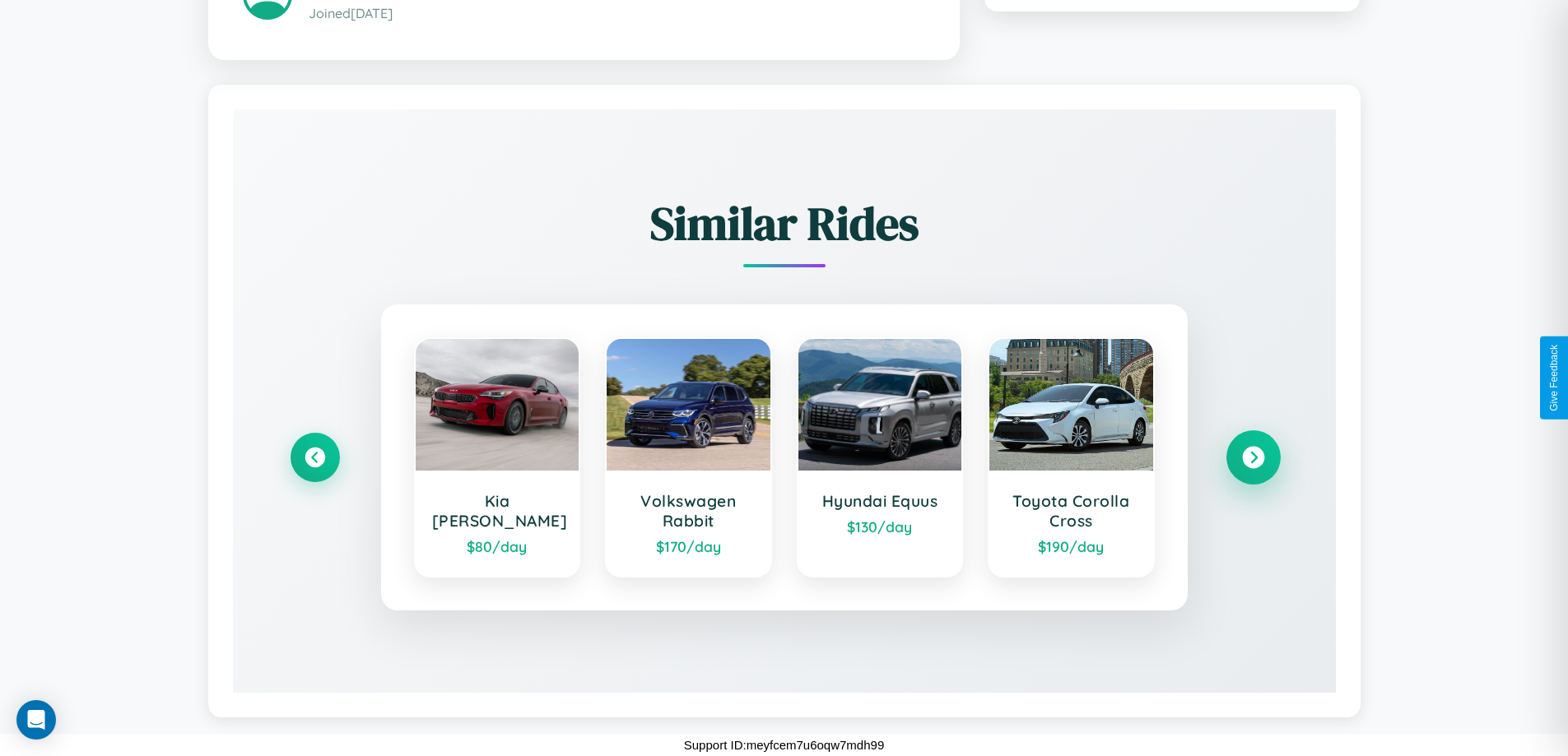
click at [1253, 457] on icon at bounding box center [1253, 457] width 22 height 22
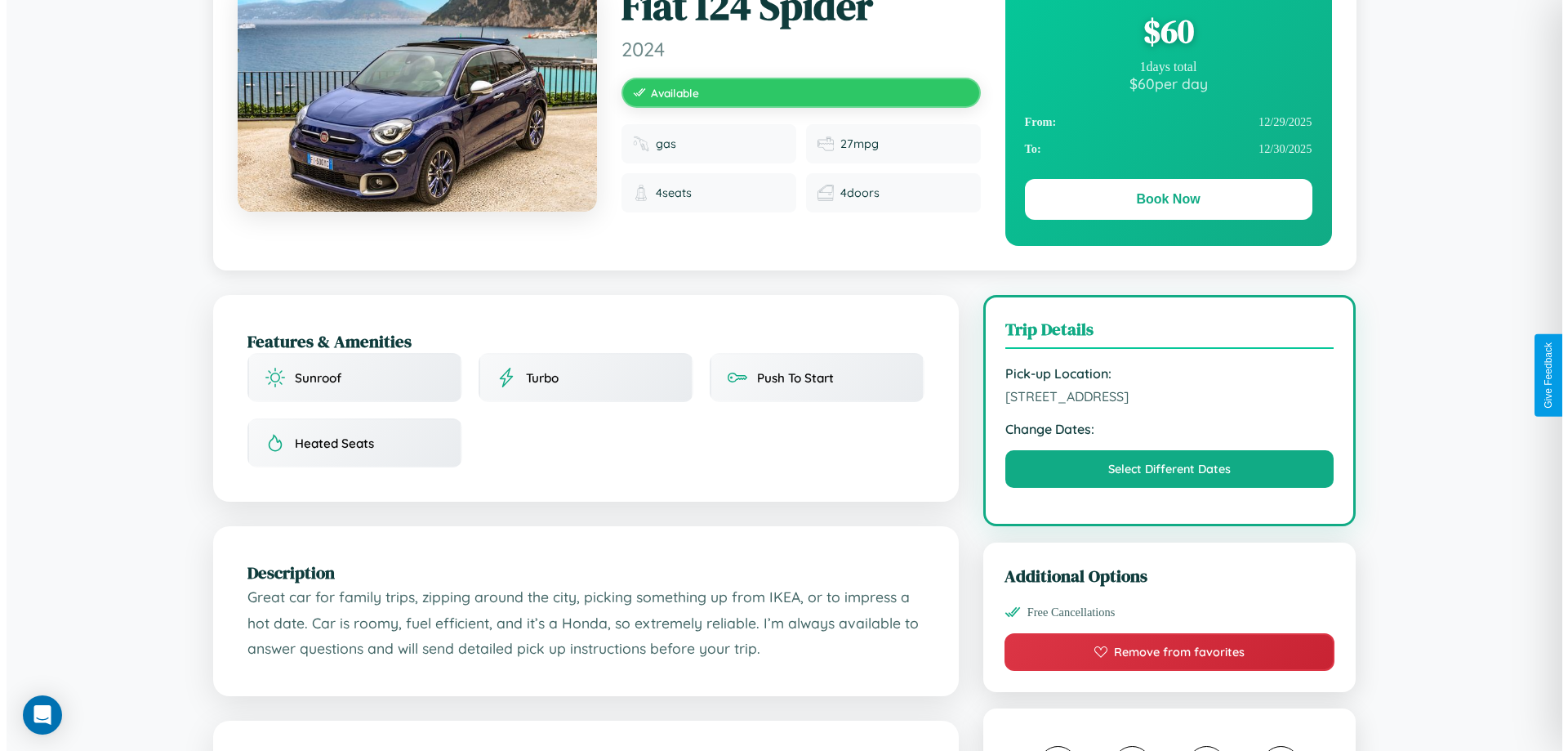
scroll to position [0, 0]
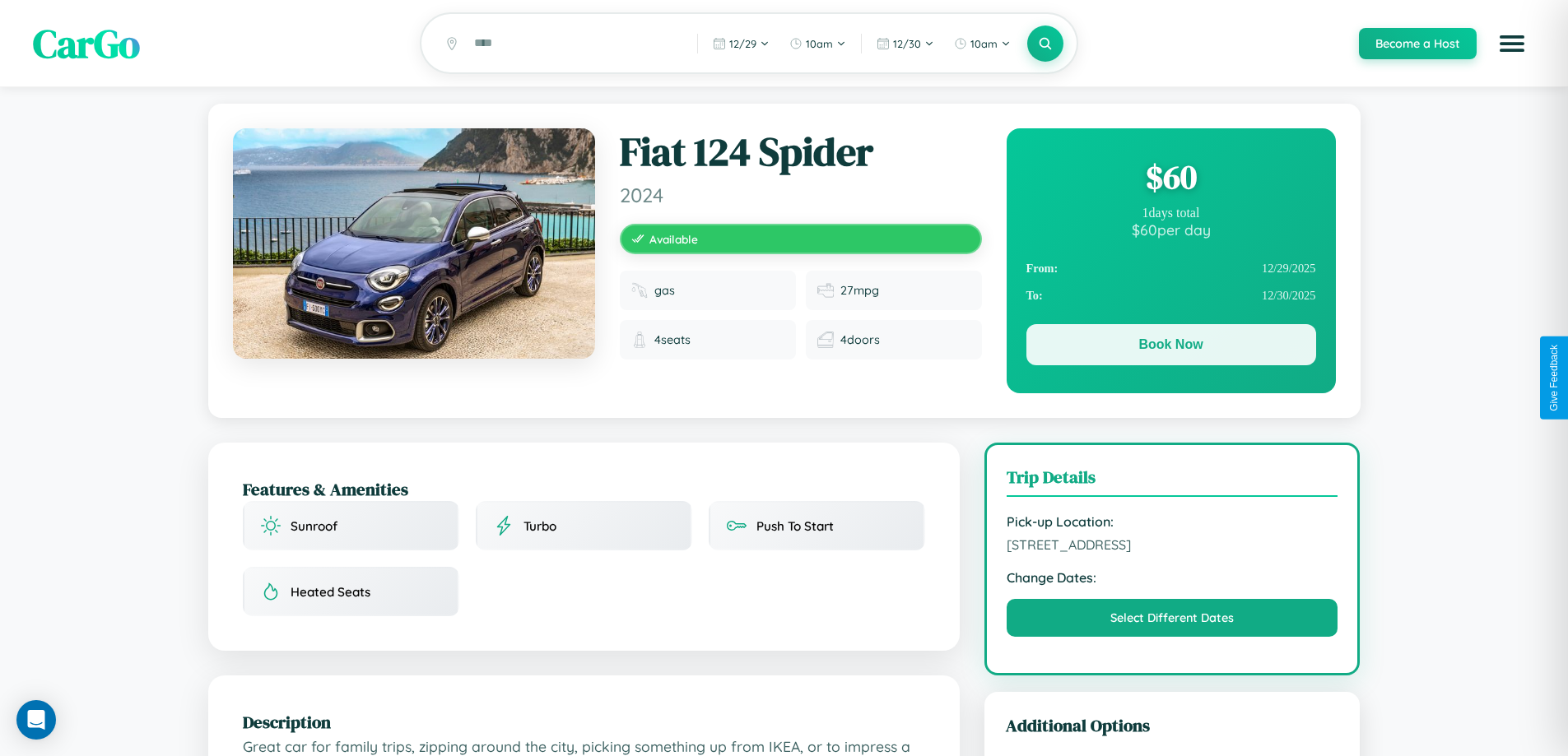
click at [1171, 347] on button "Book Now" at bounding box center [1171, 344] width 290 height 41
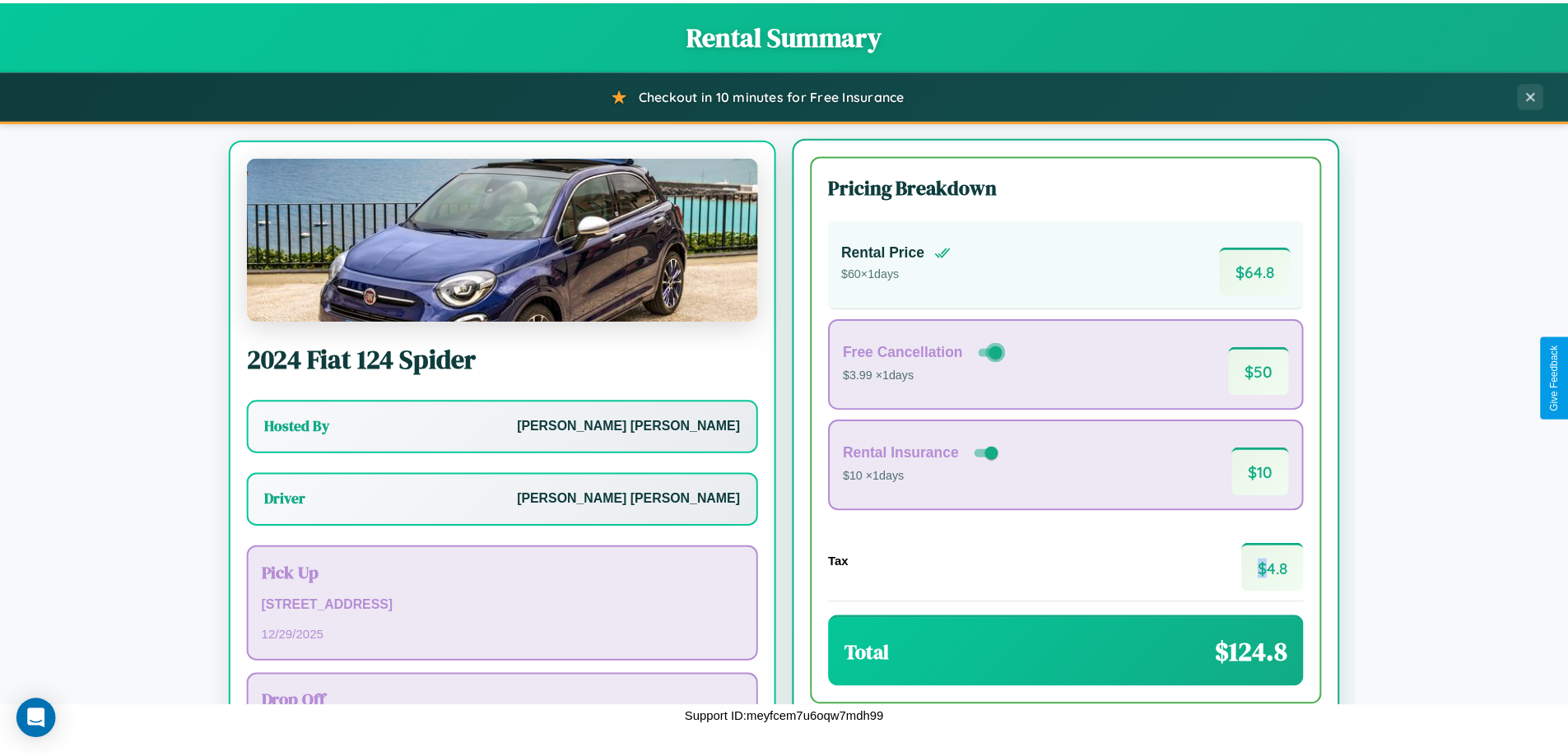
scroll to position [77, 0]
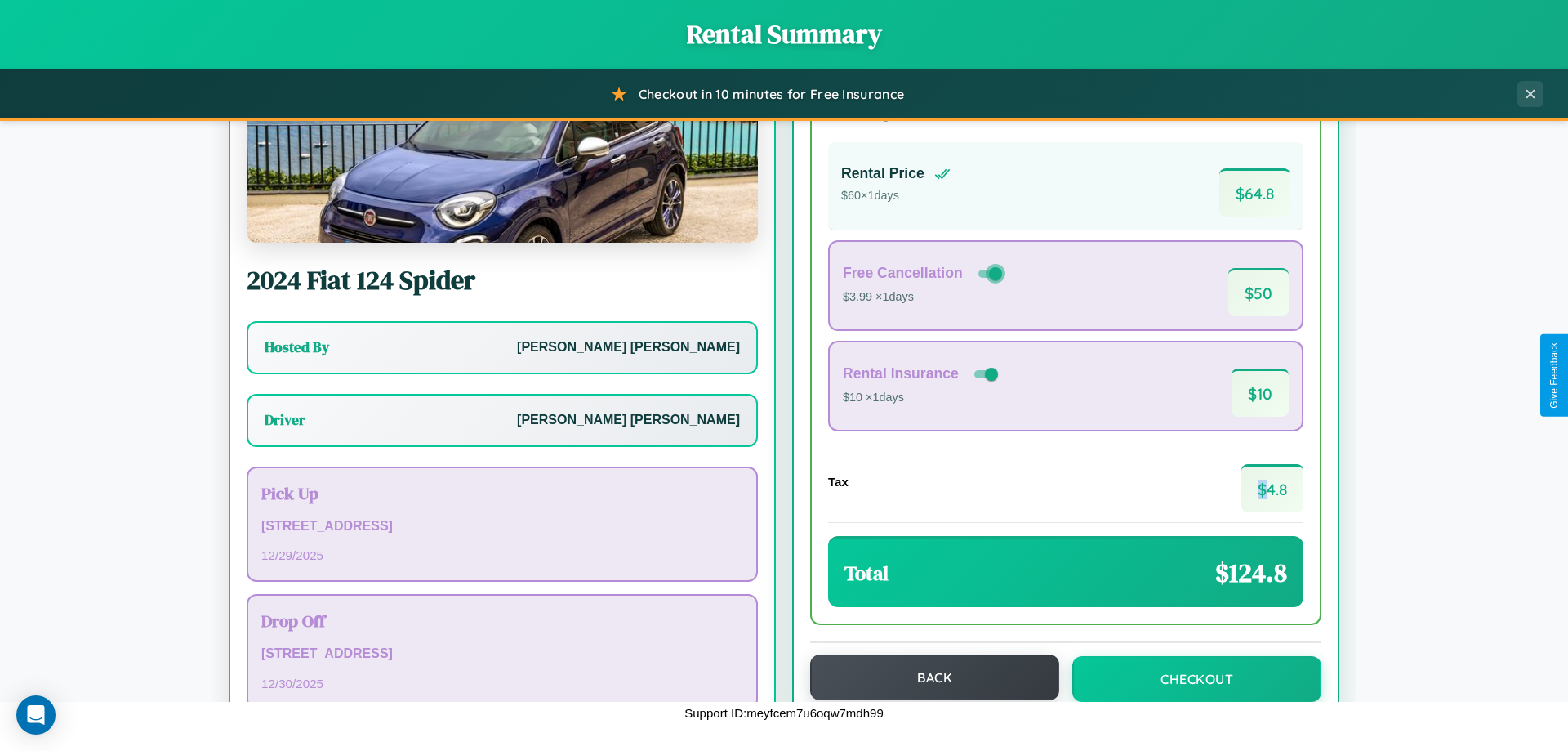
click at [927, 677] on button "Back" at bounding box center [935, 677] width 249 height 46
